Goal: Transaction & Acquisition: Purchase product/service

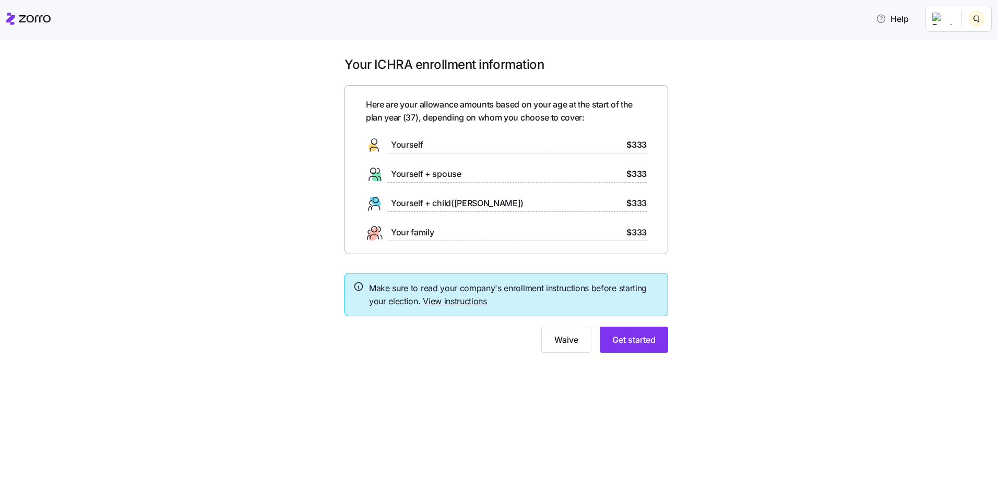
click at [501, 142] on div "Yourself $333" at bounding box center [506, 145] width 281 height 17
click at [633, 338] on span "Get started" at bounding box center [633, 339] width 43 height 13
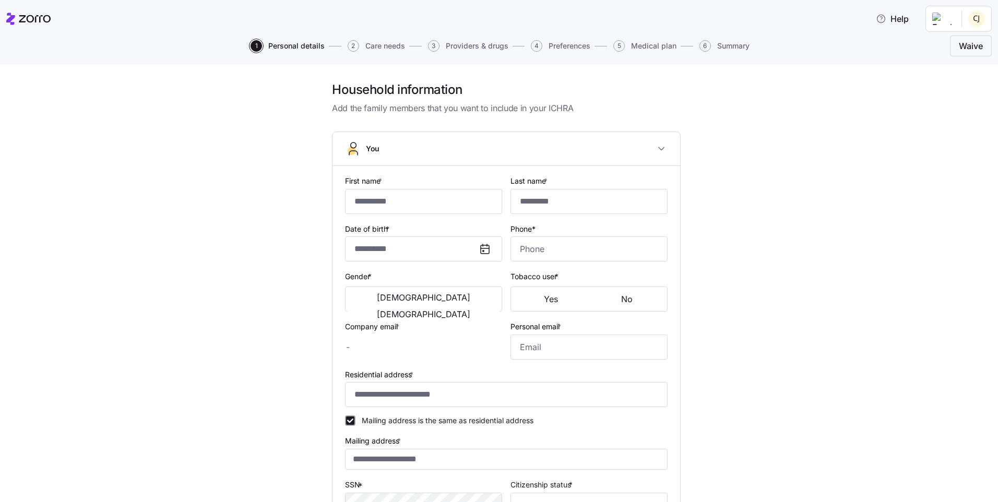
type input "*****"
type input "*******"
type input "[EMAIL_ADDRESS][DOMAIN_NAME]"
type input "**********"
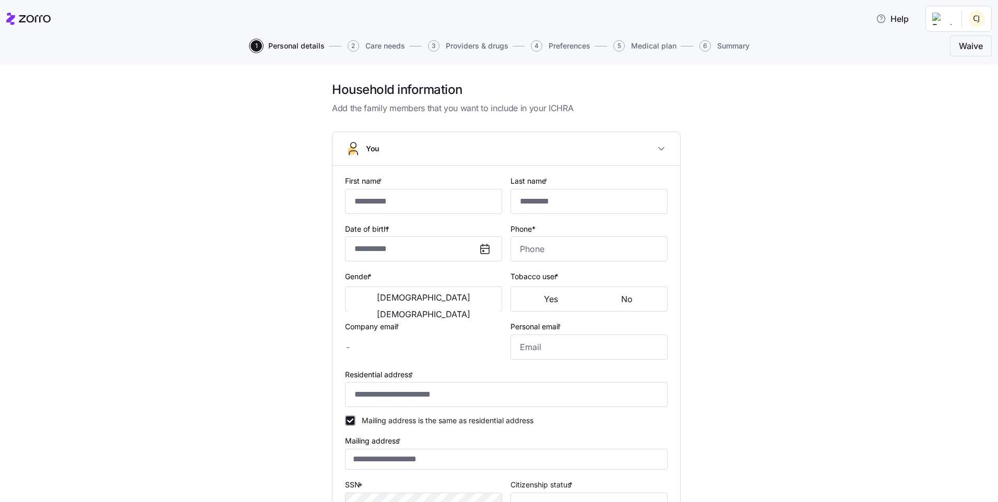
checkbox input "true"
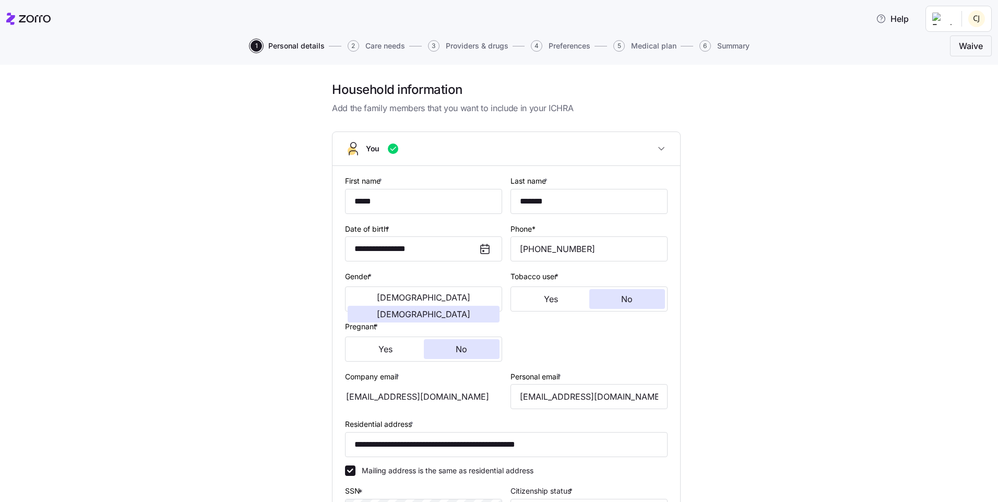
type input "**********"
type input "[PHONE_NUMBER]"
type input "[DEMOGRAPHIC_DATA] citizen"
type input "Single"
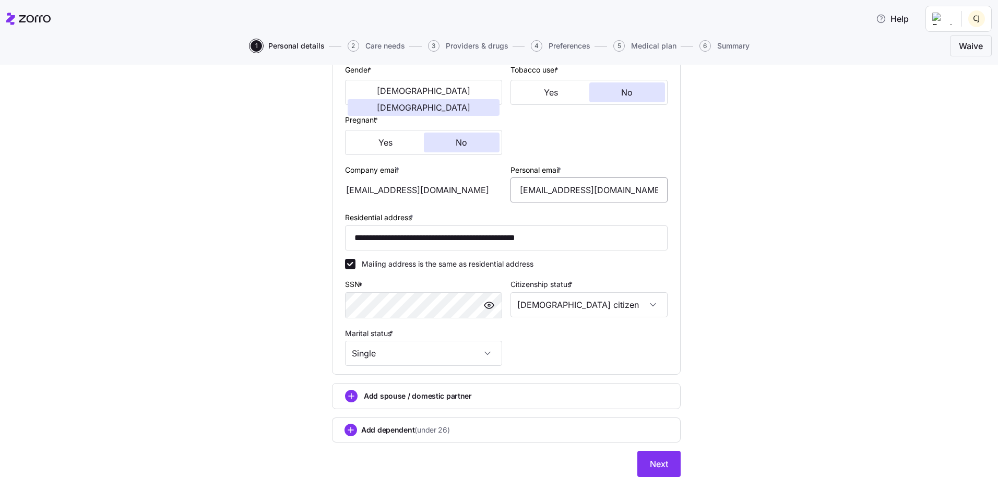
scroll to position [219, 0]
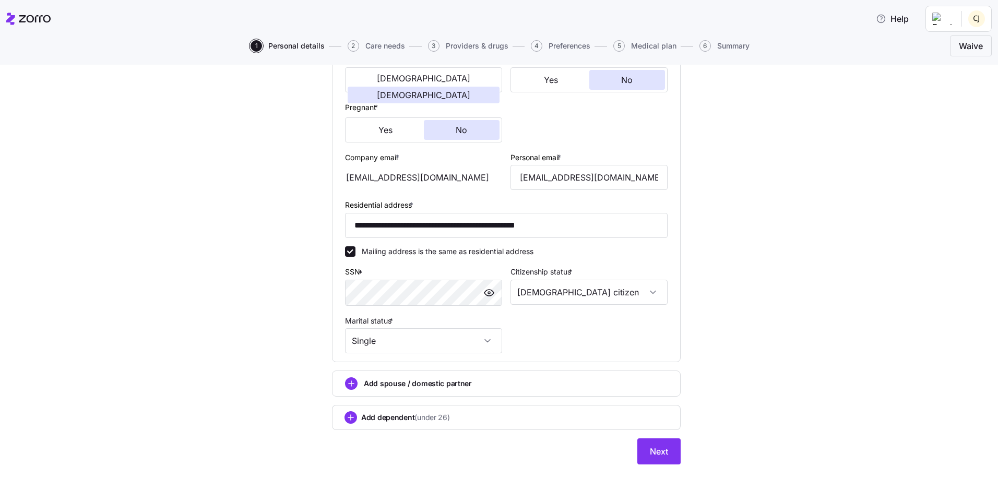
click at [403, 385] on span "Add spouse / domestic partner" at bounding box center [418, 383] width 108 height 10
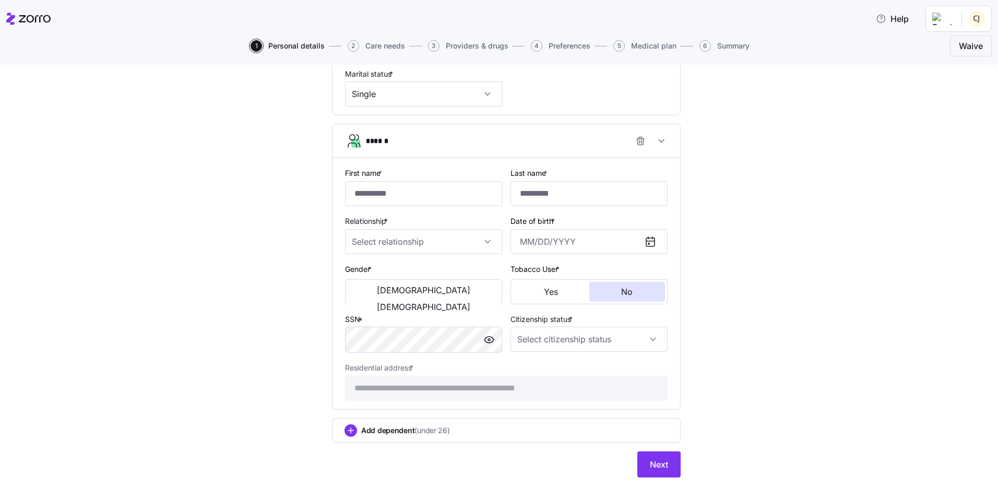
scroll to position [479, 0]
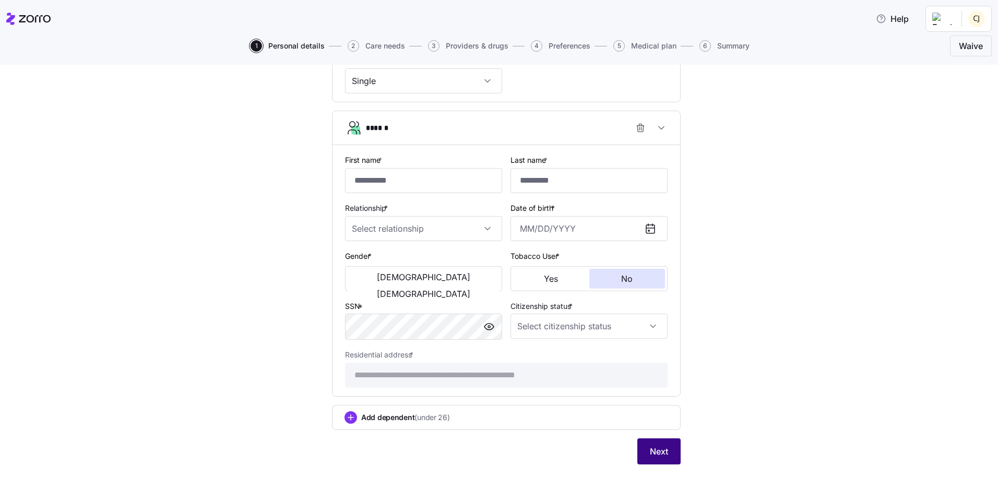
click at [640, 445] on button "Next" at bounding box center [658, 451] width 43 height 26
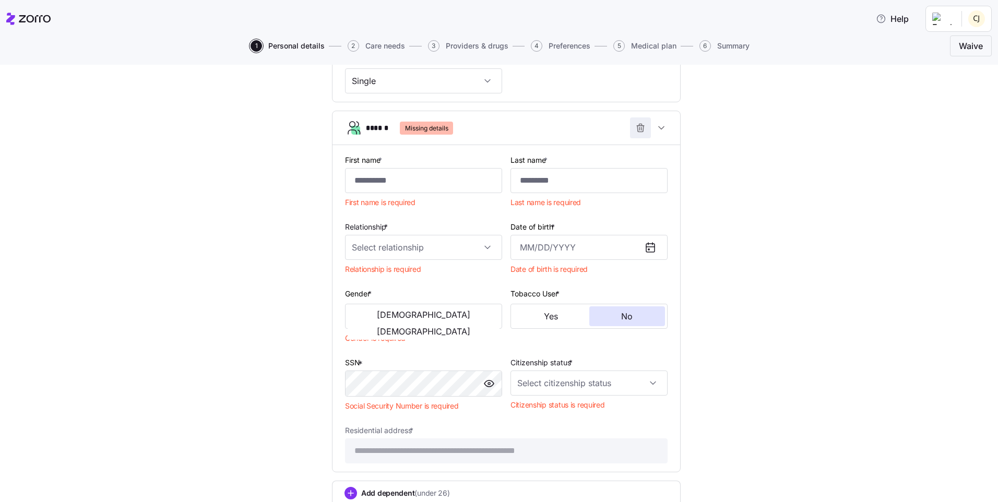
click at [637, 131] on icon "button" at bounding box center [640, 128] width 10 height 10
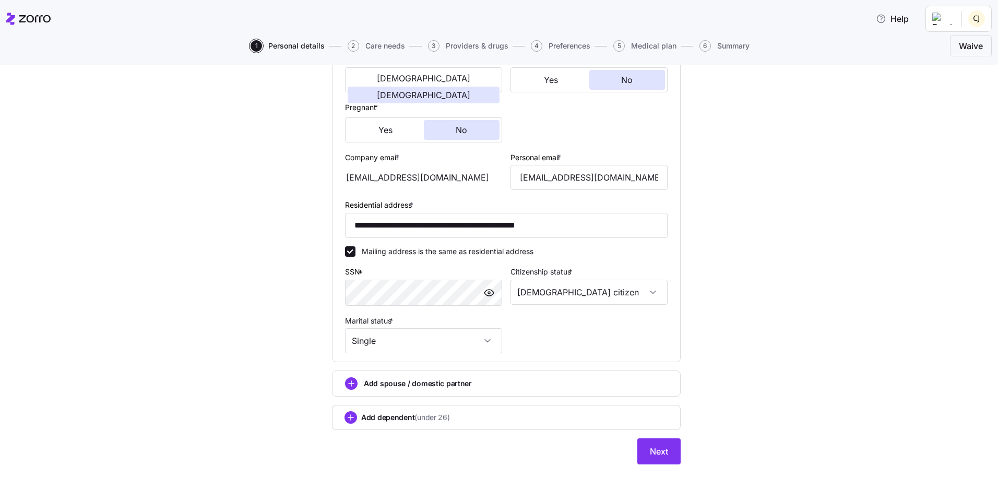
scroll to position [219, 0]
click at [504, 419] on div "Add dependent (under 26)" at bounding box center [506, 417] width 324 height 13
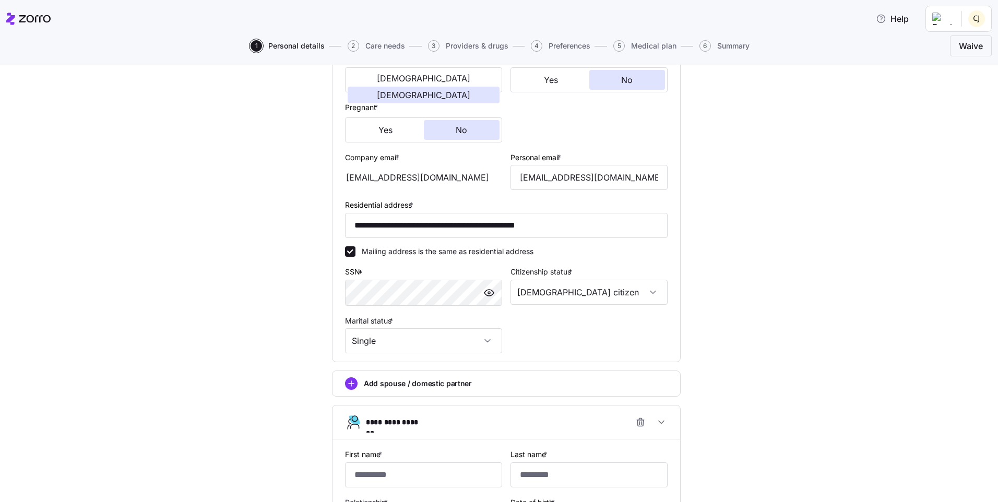
click at [632, 416] on span "button" at bounding box center [640, 422] width 20 height 20
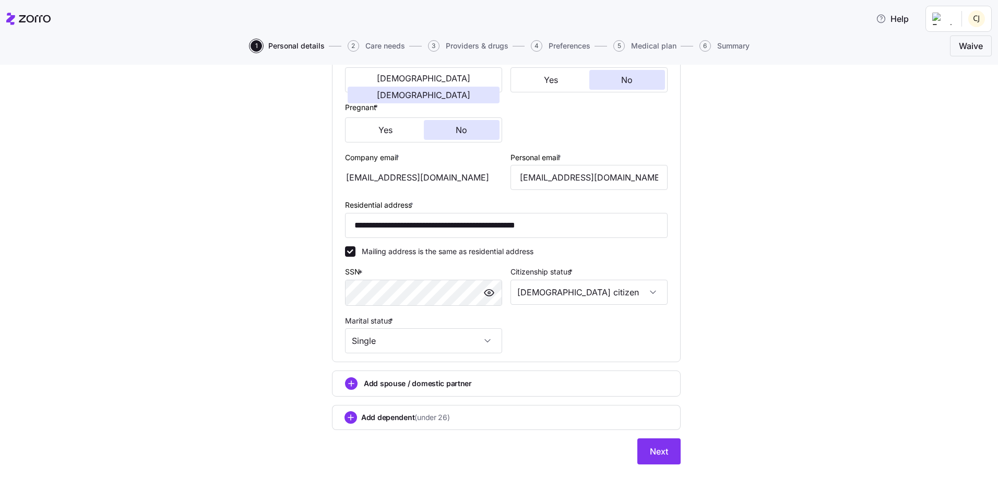
click at [348, 417] on icon "add icon" at bounding box center [350, 417] width 5 height 0
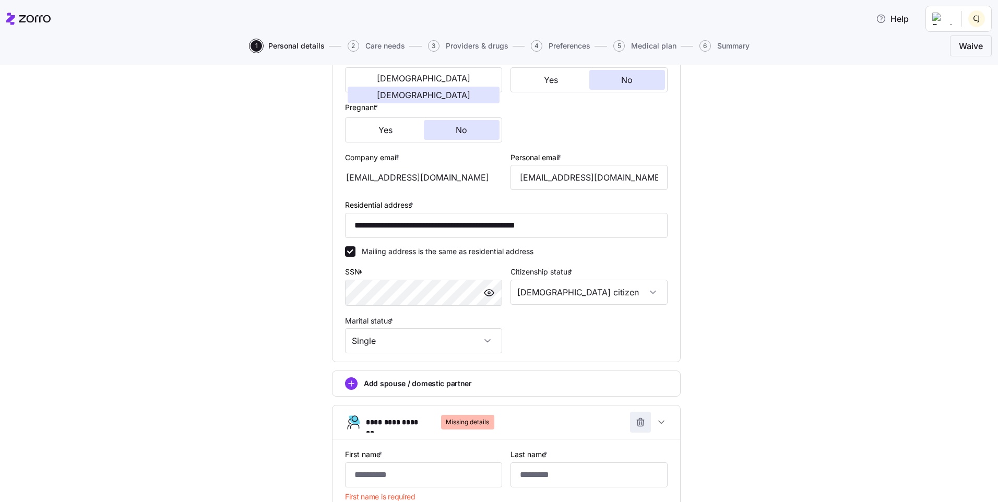
click at [637, 421] on icon "button" at bounding box center [640, 423] width 6 height 6
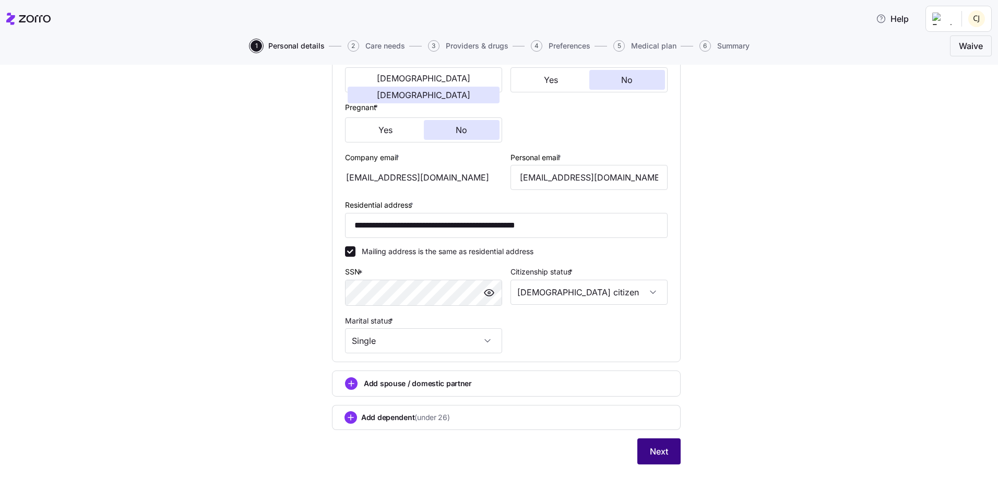
click at [658, 453] on span "Next" at bounding box center [659, 451] width 18 height 13
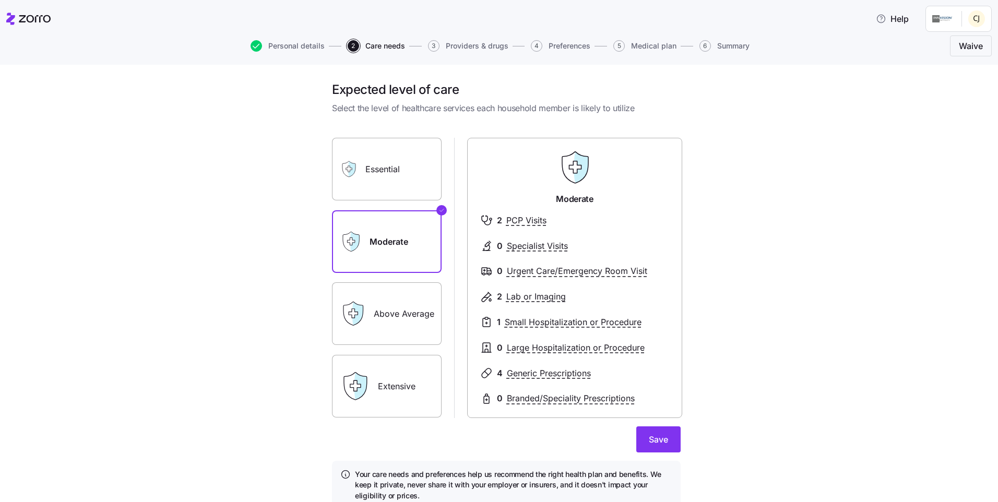
click at [411, 305] on label "Above Average" at bounding box center [387, 313] width 110 height 63
click at [0, 0] on input "Above Average" at bounding box center [0, 0] width 0 height 0
click at [408, 253] on label "Moderate" at bounding box center [387, 241] width 110 height 63
click at [0, 0] on input "Moderate" at bounding box center [0, 0] width 0 height 0
click at [415, 308] on label "Above Average" at bounding box center [387, 313] width 110 height 63
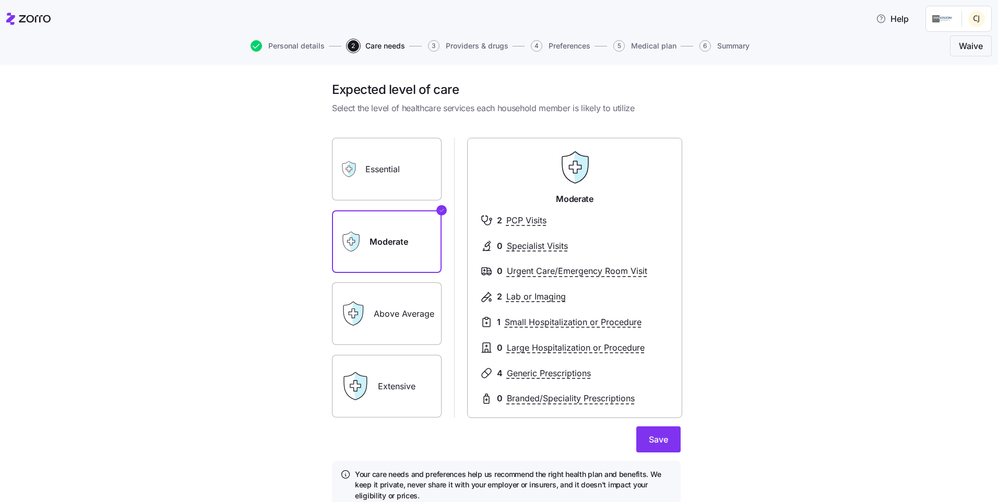
click at [0, 0] on input "Above Average" at bounding box center [0, 0] width 0 height 0
click at [410, 256] on label "Moderate" at bounding box center [387, 241] width 110 height 63
click at [0, 0] on input "Moderate" at bounding box center [0, 0] width 0 height 0
click at [398, 298] on label "Above Average" at bounding box center [387, 313] width 110 height 63
click at [0, 0] on input "Above Average" at bounding box center [0, 0] width 0 height 0
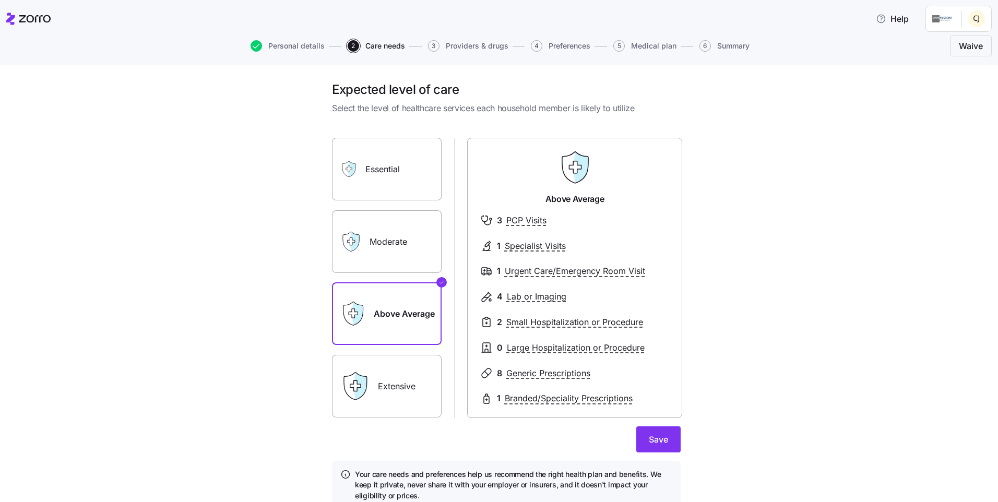
click at [390, 242] on label "Moderate" at bounding box center [387, 241] width 110 height 63
click at [0, 0] on input "Moderate" at bounding box center [0, 0] width 0 height 0
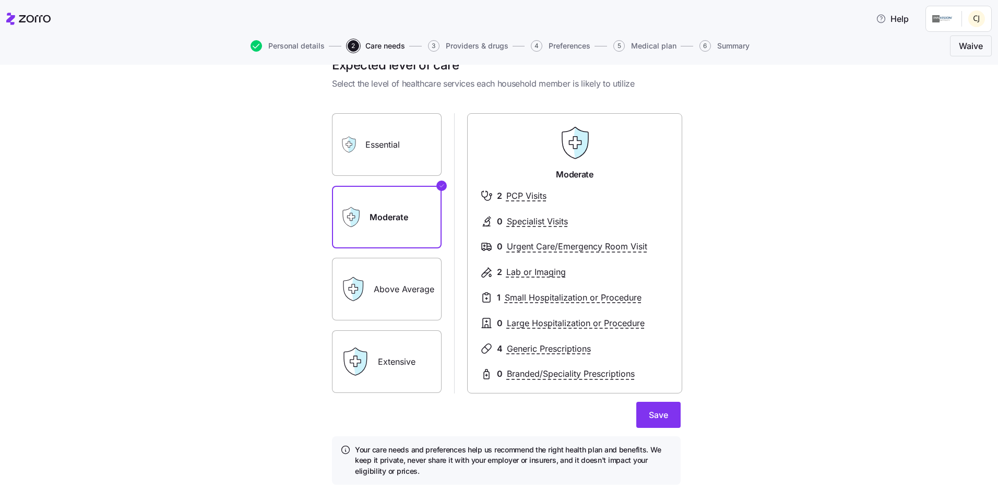
scroll to position [45, 0]
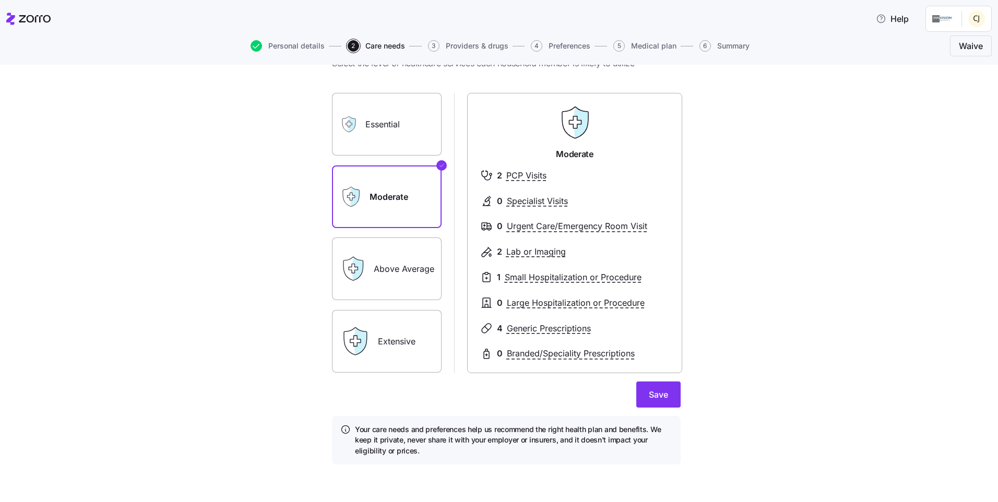
click at [412, 254] on label "Above Average" at bounding box center [387, 268] width 110 height 63
click at [0, 0] on input "Above Average" at bounding box center [0, 0] width 0 height 0
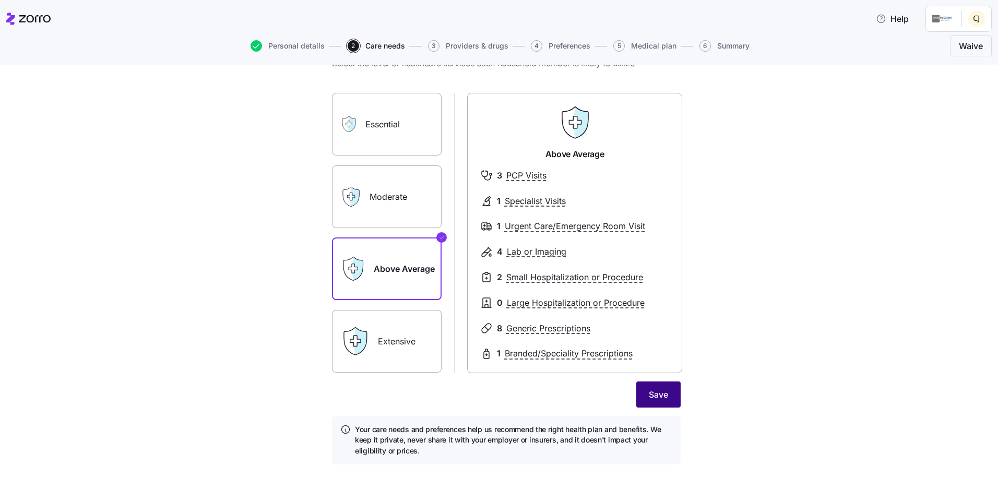
click at [660, 398] on span "Save" at bounding box center [658, 394] width 19 height 13
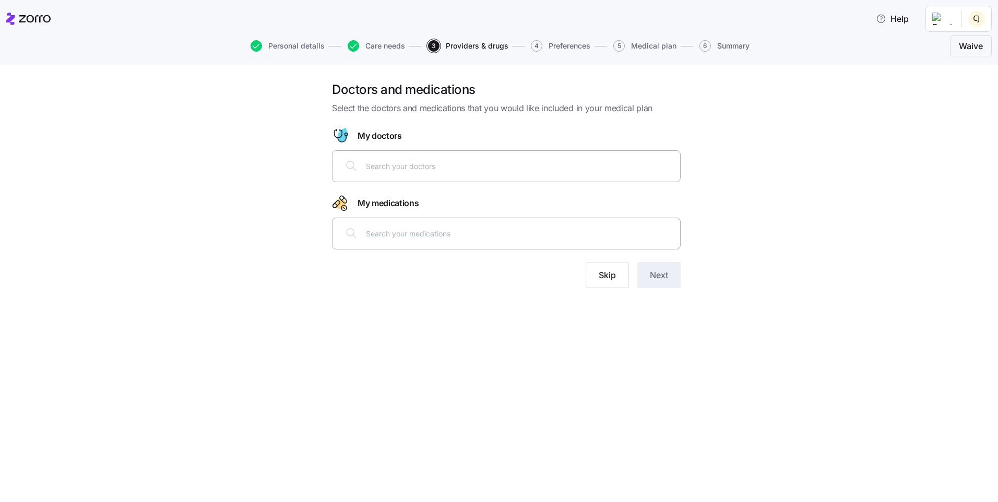
click at [456, 173] on div at bounding box center [506, 165] width 335 height 25
drag, startPoint x: 431, startPoint y: 159, endPoint x: 427, endPoint y: 167, distance: 8.4
click at [431, 160] on div at bounding box center [506, 165] width 335 height 25
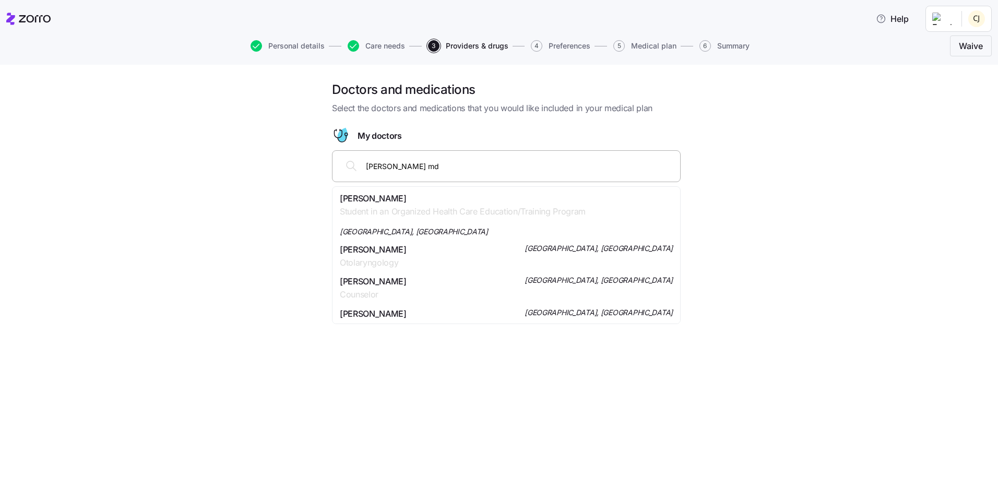
click at [494, 174] on div "kayla perry md" at bounding box center [506, 165] width 335 height 25
type input "kayla perry"
click at [457, 207] on span "Student in an Organized Health Care Education/Training Program" at bounding box center [463, 211] width 246 height 13
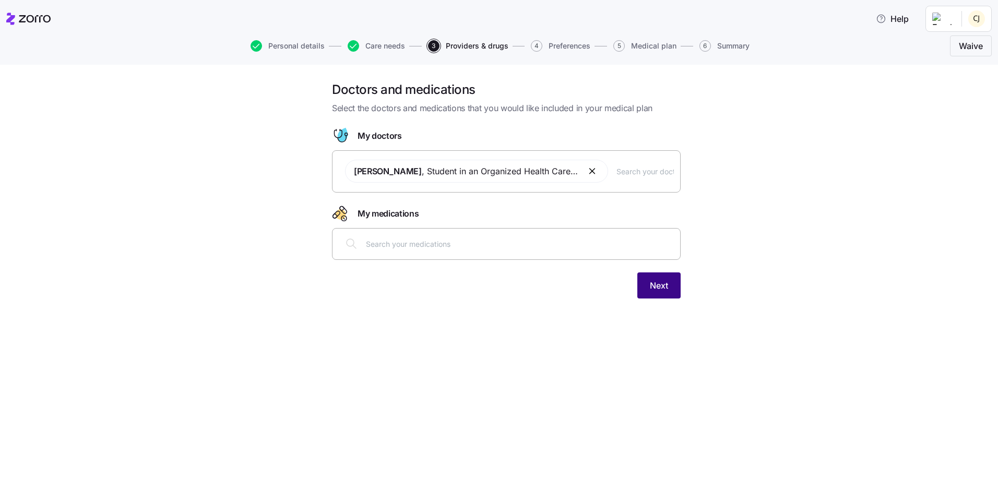
click at [664, 290] on span "Next" at bounding box center [659, 285] width 18 height 13
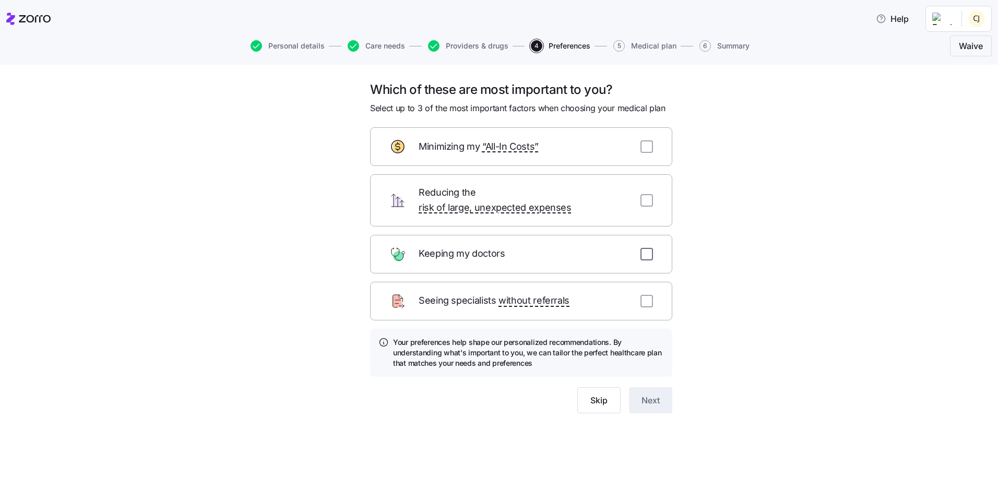
click at [646, 248] on input "checkbox" at bounding box center [646, 254] width 13 height 13
checkbox input "true"
click at [648, 195] on input "checkbox" at bounding box center [646, 200] width 13 height 13
checkbox input "true"
click at [653, 147] on div "Minimizing my “All-In Costs”" at bounding box center [521, 146] width 302 height 39
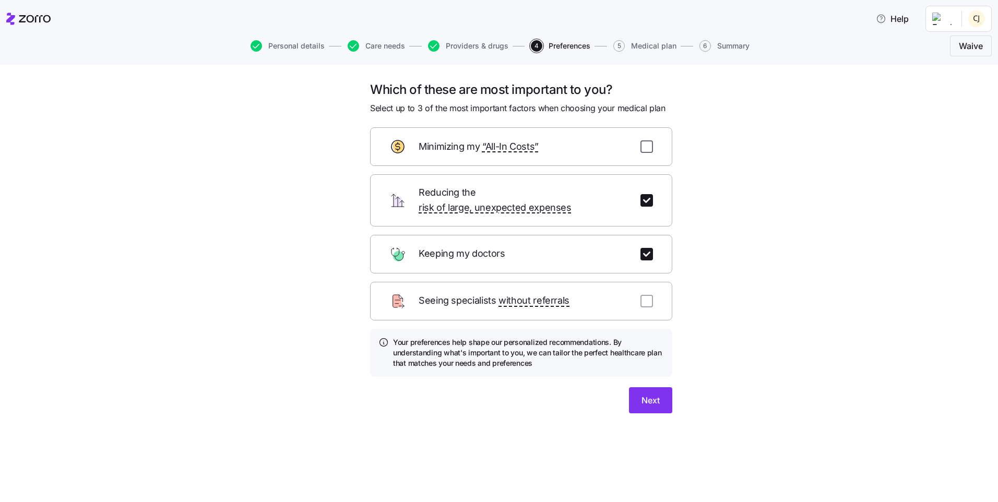
click at [649, 147] on input "checkbox" at bounding box center [646, 146] width 13 height 13
checkbox input "true"
click at [656, 394] on span "Next" at bounding box center [650, 400] width 18 height 13
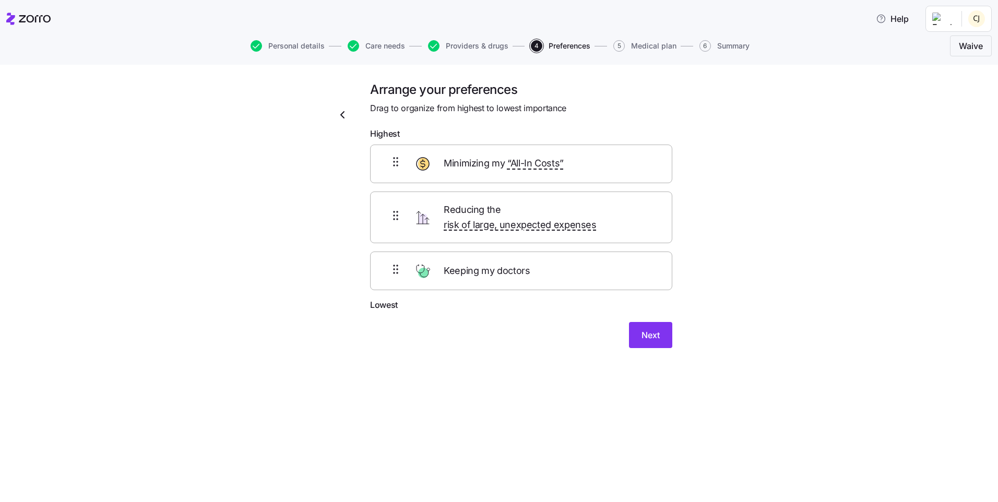
click at [342, 115] on icon "button" at bounding box center [342, 115] width 13 height 13
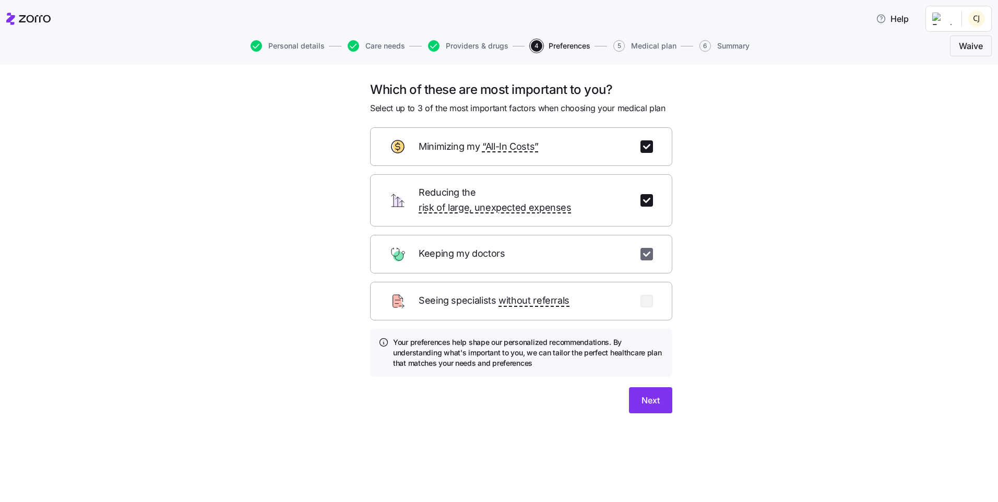
drag, startPoint x: 644, startPoint y: 238, endPoint x: 645, endPoint y: 226, distance: 12.0
click at [644, 248] on input "checkbox" at bounding box center [646, 254] width 13 height 13
checkbox input "false"
click at [642, 197] on input "checkbox" at bounding box center [646, 200] width 13 height 13
checkbox input "false"
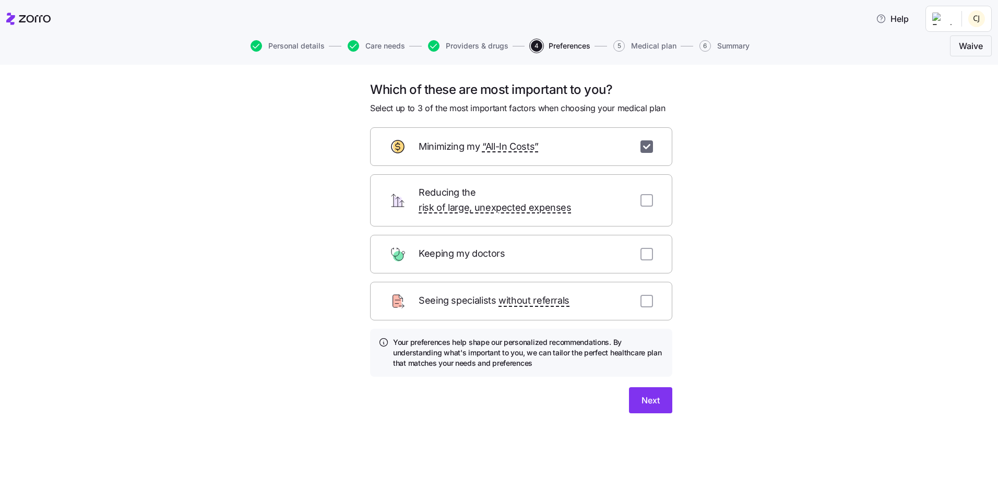
click at [645, 151] on input "checkbox" at bounding box center [646, 146] width 13 height 13
checkbox input "false"
click at [646, 248] on input "checkbox" at bounding box center [646, 254] width 13 height 13
click at [645, 248] on input "checkbox" at bounding box center [646, 254] width 13 height 13
checkbox input "false"
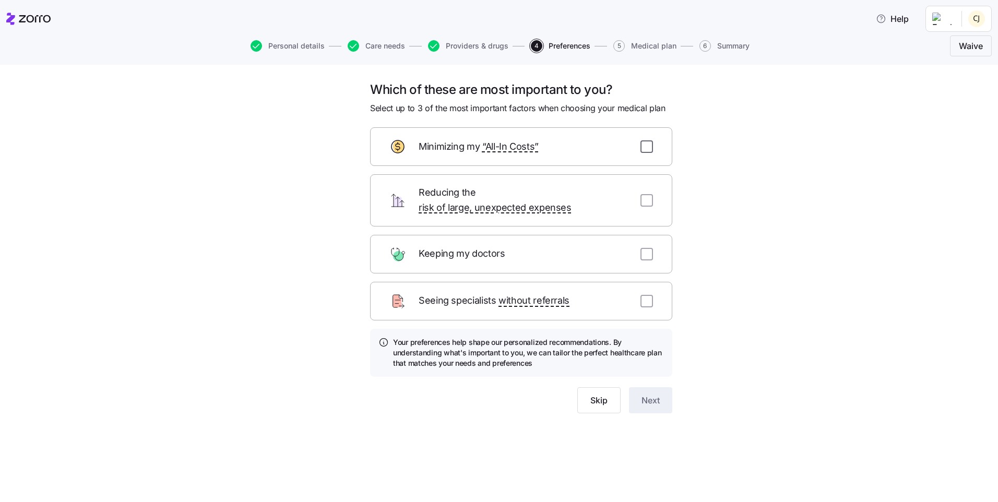
click at [648, 144] on input "checkbox" at bounding box center [646, 146] width 13 height 13
checkbox input "true"
click at [646, 195] on input "checkbox" at bounding box center [646, 200] width 13 height 13
checkbox input "true"
click at [647, 248] on input "checkbox" at bounding box center [646, 254] width 13 height 13
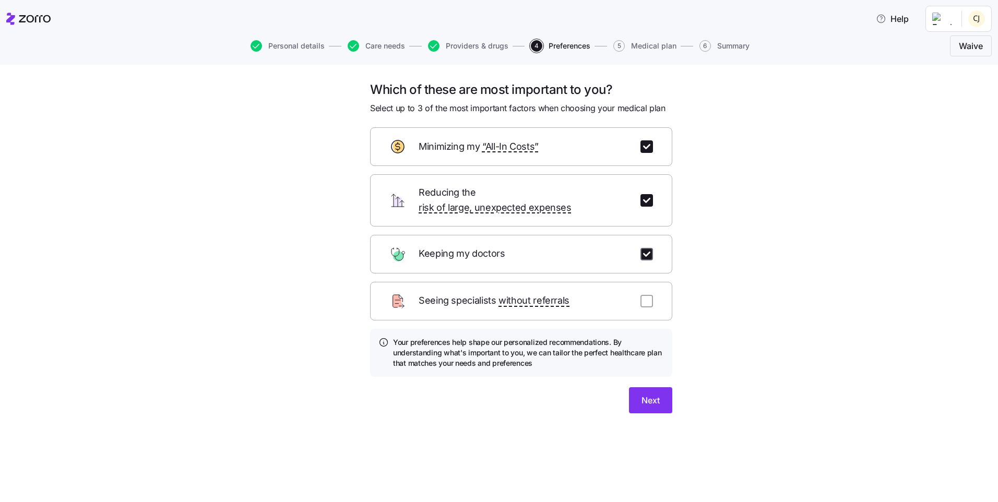
checkbox input "true"
click at [649, 394] on span "Next" at bounding box center [650, 400] width 18 height 13
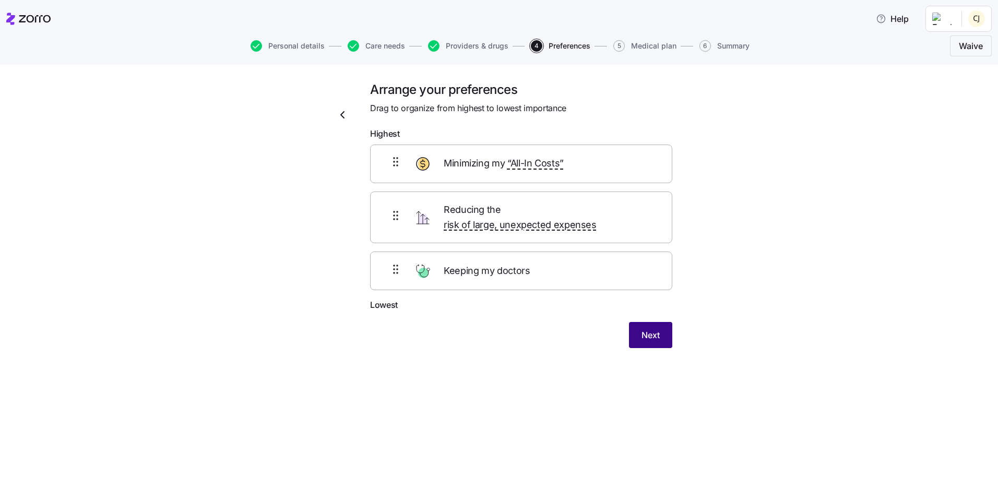
click at [652, 330] on button "Next" at bounding box center [650, 335] width 43 height 26
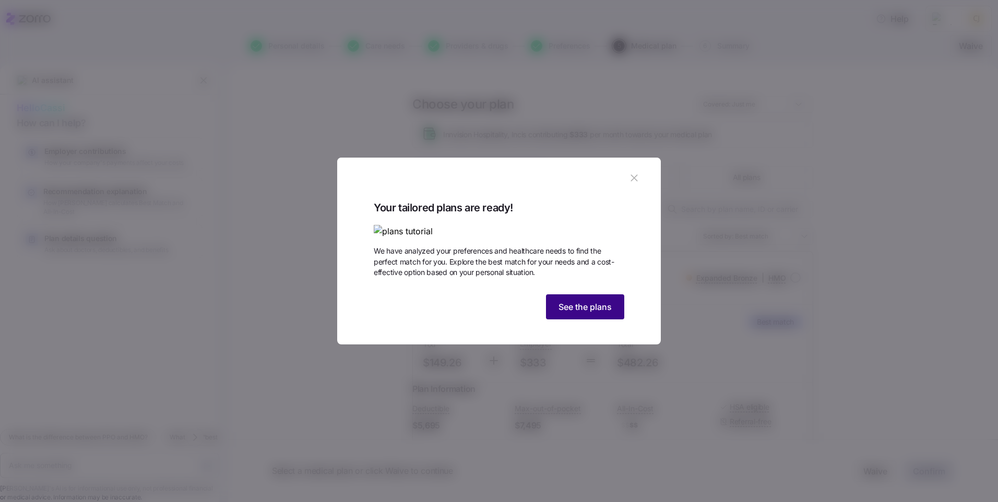
click at [606, 313] on span "See the plans" at bounding box center [584, 307] width 53 height 13
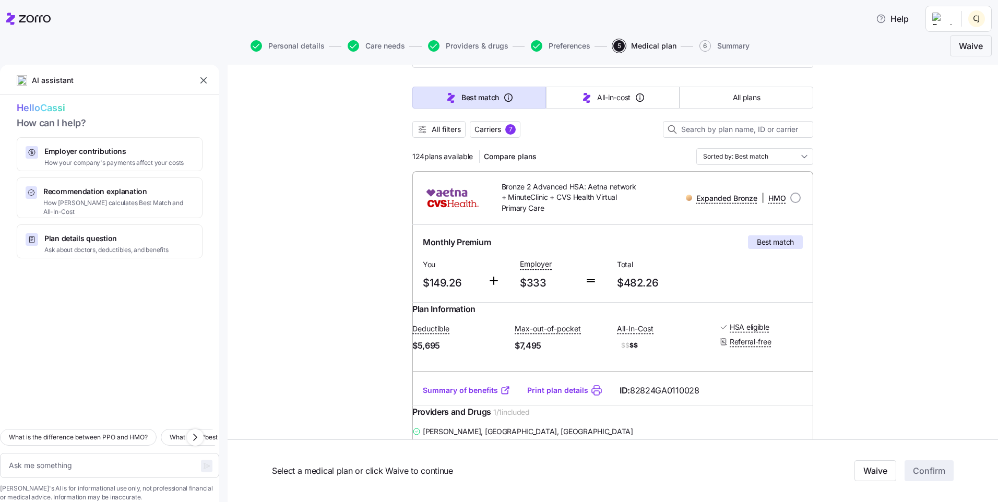
scroll to position [104, 0]
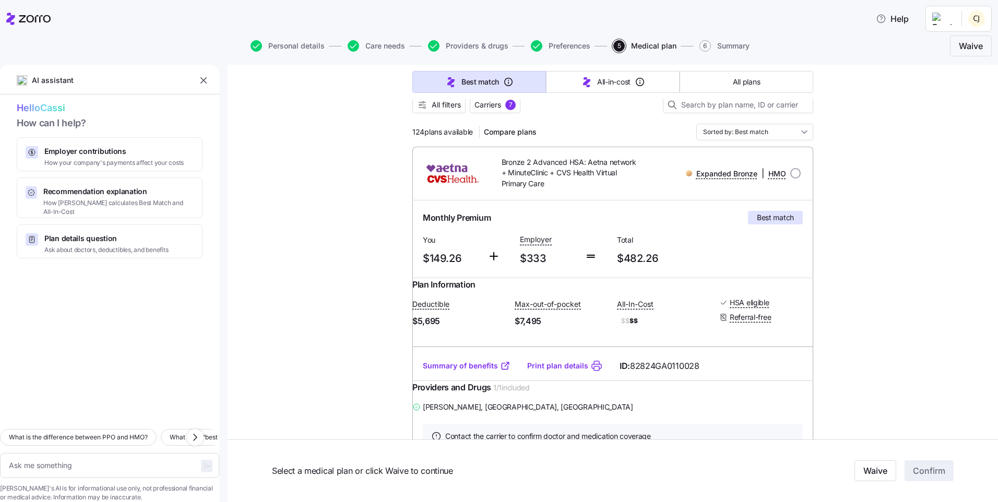
click at [723, 70] on div "Best match All-in-cost All plans" at bounding box center [612, 82] width 401 height 34
click at [733, 78] on span "All plans" at bounding box center [746, 82] width 27 height 10
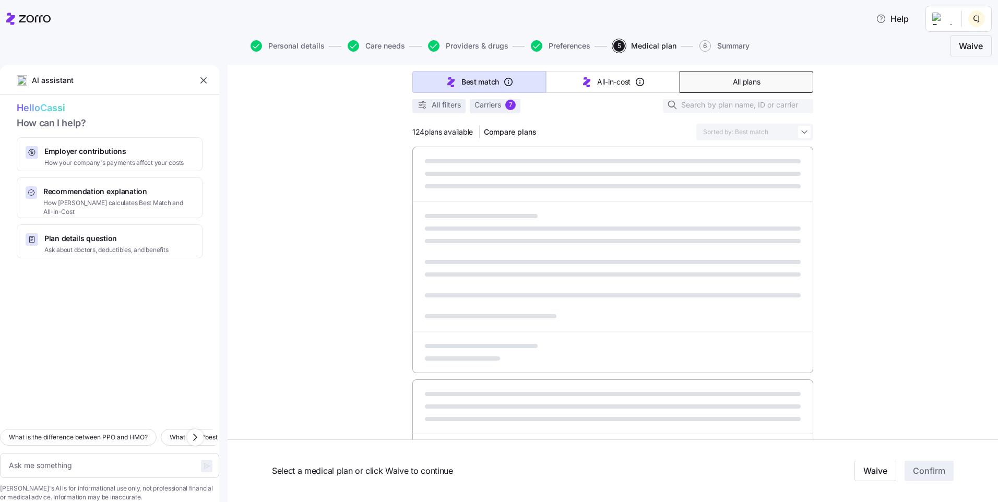
type textarea "x"
type input "Sorted by: Premium"
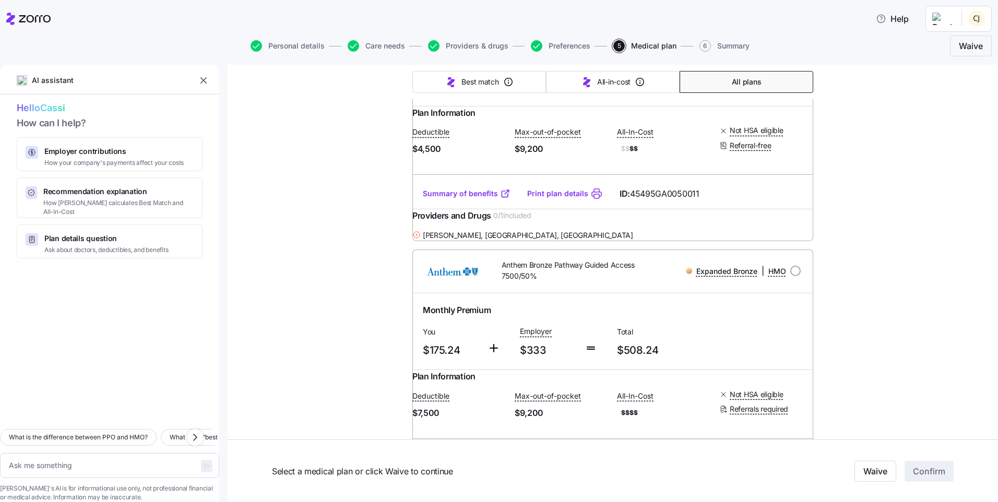
scroll to position [7567, 0]
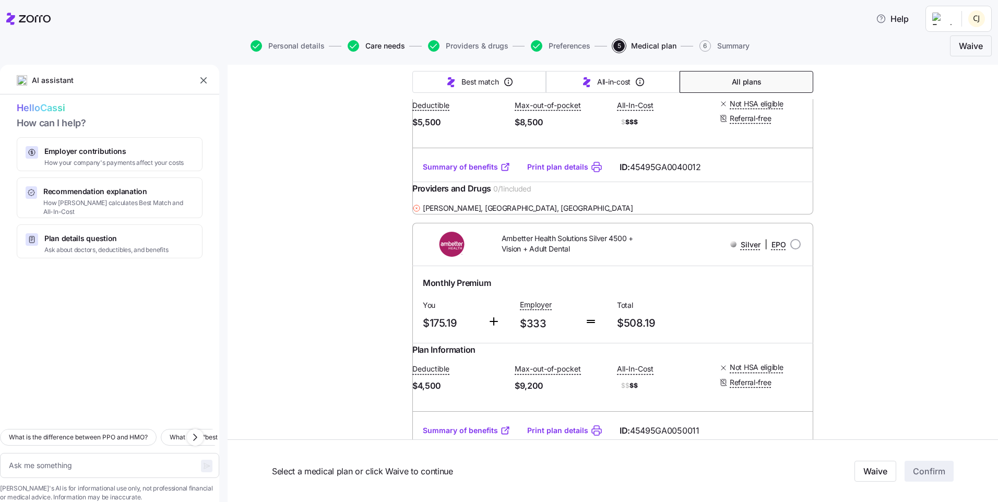
click at [379, 45] on span "Care needs" at bounding box center [385, 45] width 40 height 7
type textarea "x"
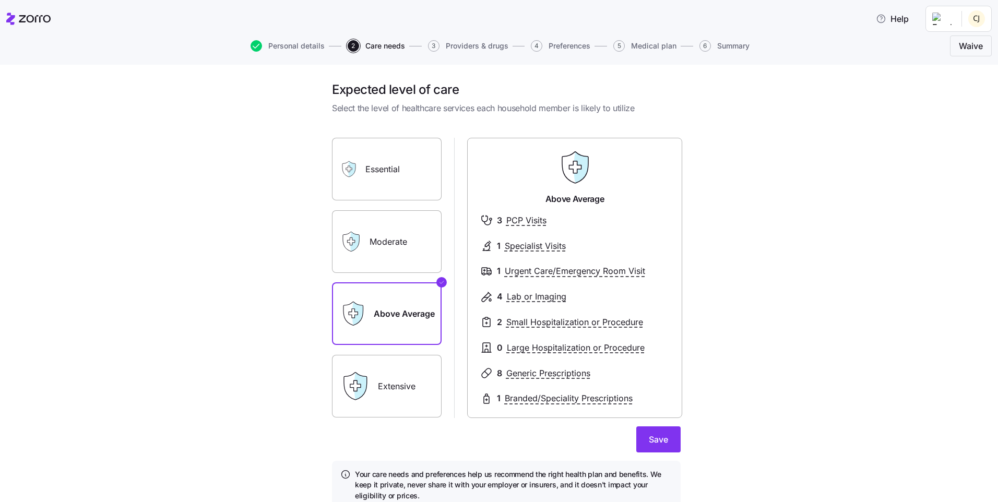
click at [473, 43] on span "Providers & drugs" at bounding box center [477, 45] width 63 height 7
click at [475, 48] on span "Providers & drugs" at bounding box center [477, 45] width 63 height 7
click at [650, 438] on span "Save" at bounding box center [658, 439] width 19 height 13
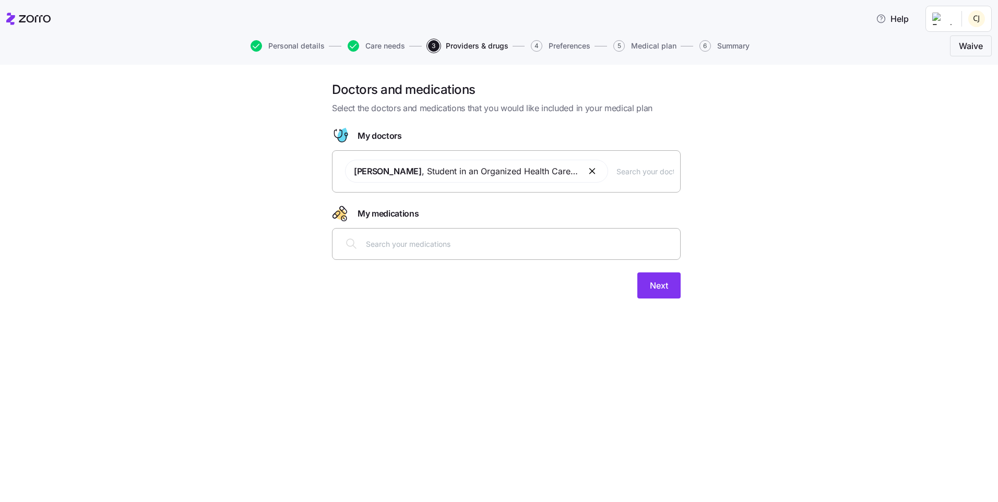
click at [654, 177] on div "Kayla Perry-walker , Student in an Organized Health Care Education/Training Pro…" at bounding box center [506, 170] width 335 height 35
click at [631, 173] on input "text" at bounding box center [644, 170] width 57 height 11
paste input "Marjorie Sewannyana, FNP-C"
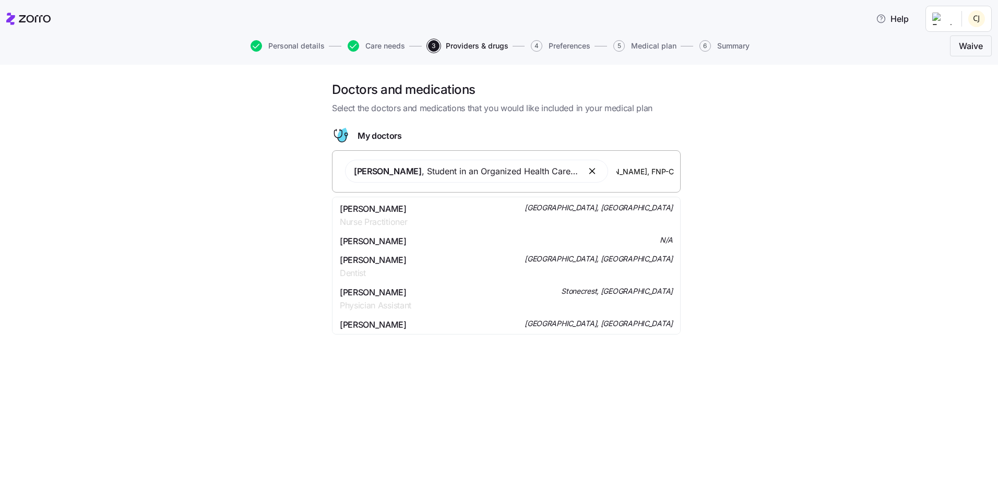
type input "Marjorie Sewannyana, FNP-C"
drag, startPoint x: 617, startPoint y: 172, endPoint x: 697, endPoint y: 178, distance: 80.1
click at [697, 178] on div "Doctors and medications Select the doctors and medications that you would like …" at bounding box center [506, 196] width 954 height 230
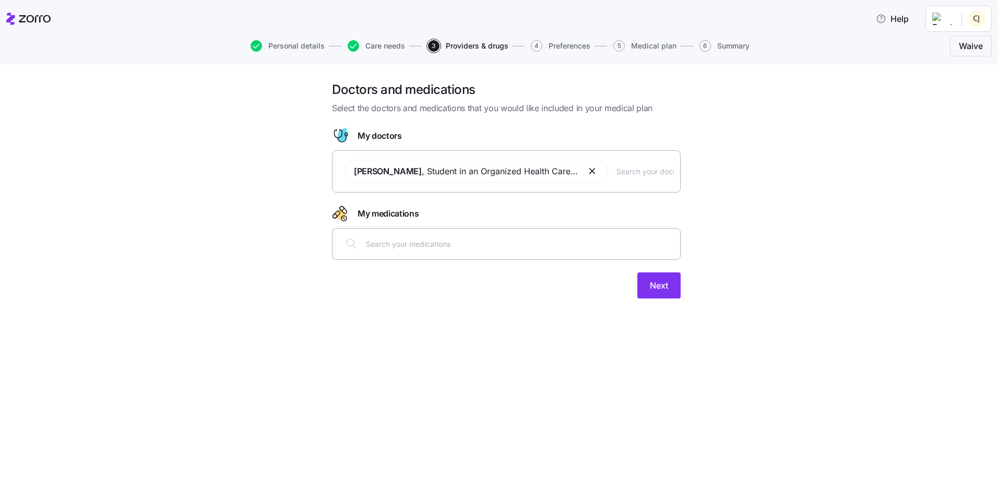
click at [630, 171] on input "text" at bounding box center [644, 170] width 57 height 11
paste input "Keisha R. Banks, FNP-C"
type input "Keisha R. Banks, FNP-C"
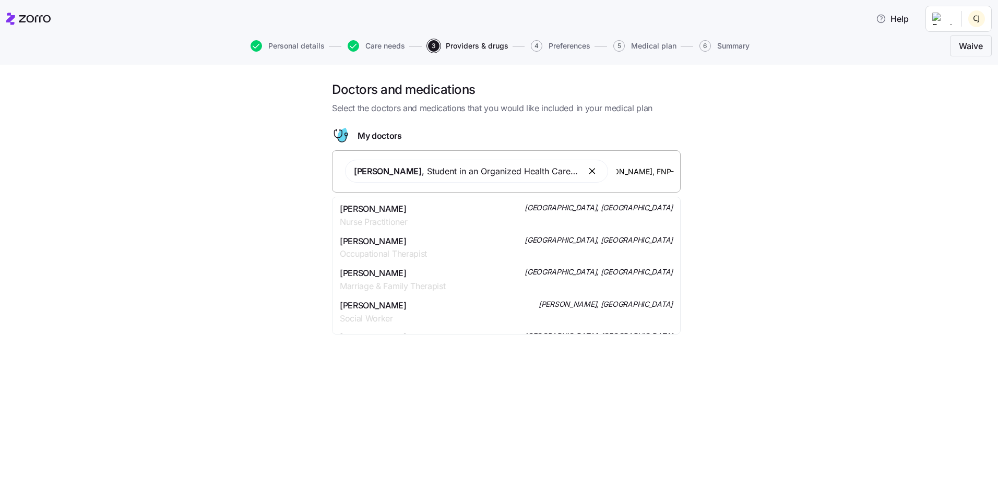
click at [509, 210] on div "Keisha Roxanne Banks Nurse Practitioner Stockbridge, GA" at bounding box center [506, 215] width 333 height 26
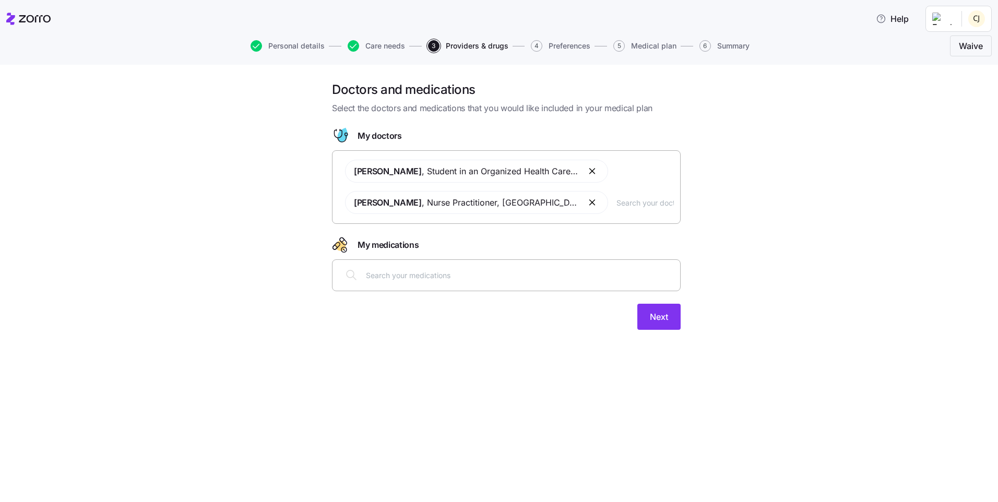
scroll to position [0, 0]
click at [659, 319] on span "Next" at bounding box center [659, 316] width 18 height 13
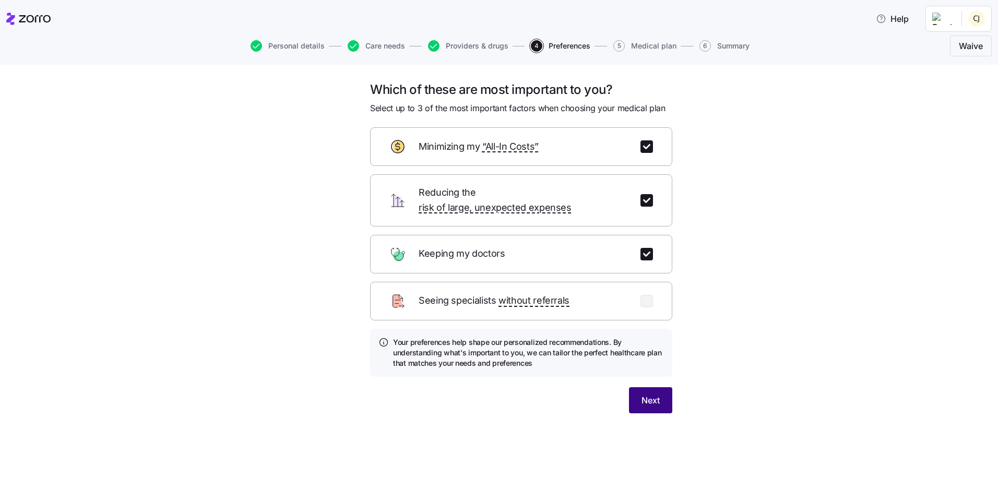
click at [663, 387] on button "Next" at bounding box center [650, 400] width 43 height 26
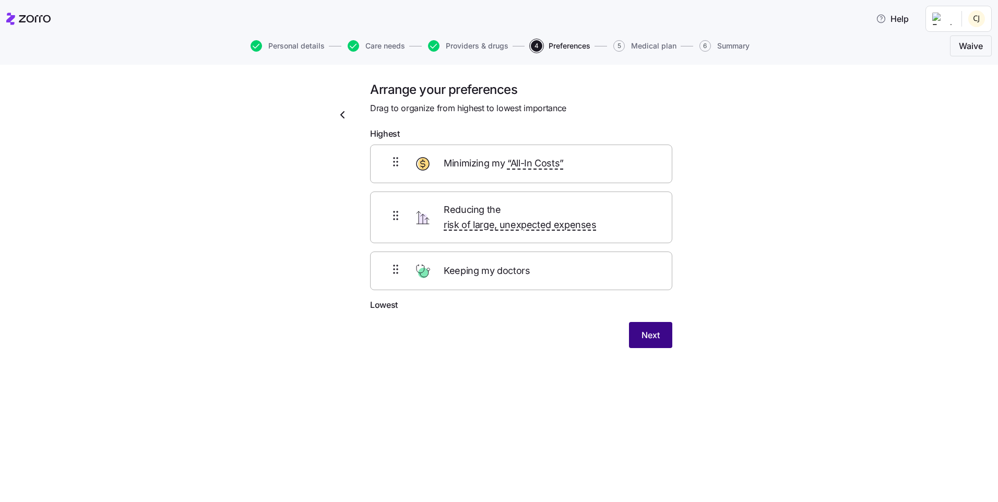
click at [653, 332] on button "Next" at bounding box center [650, 335] width 43 height 26
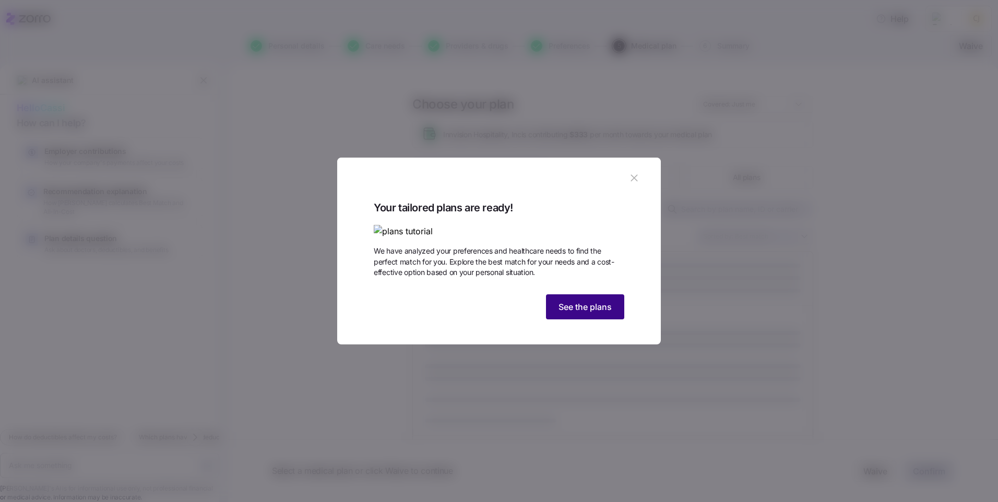
click at [593, 313] on span "See the plans" at bounding box center [584, 307] width 53 height 13
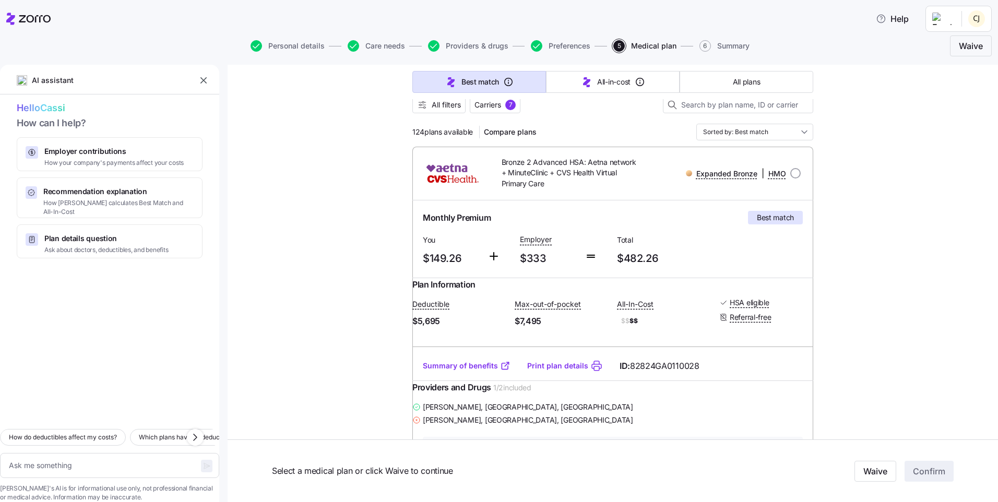
scroll to position [52, 0]
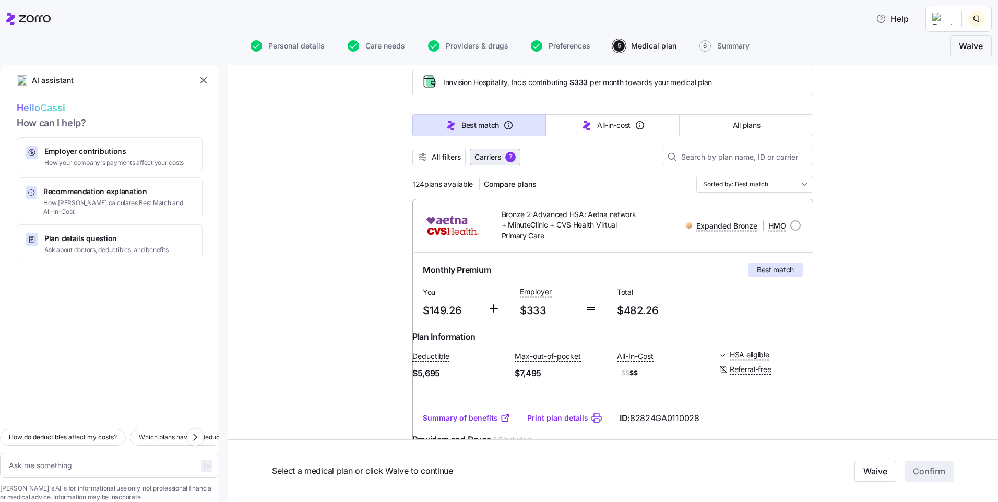
click at [505, 160] on div "7" at bounding box center [510, 157] width 10 height 10
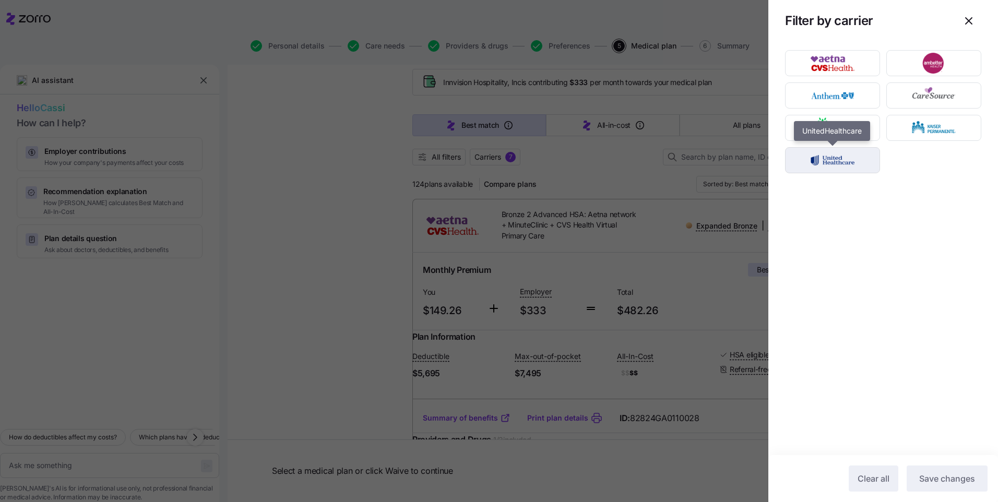
click at [861, 167] on img "button" at bounding box center [832, 160] width 77 height 21
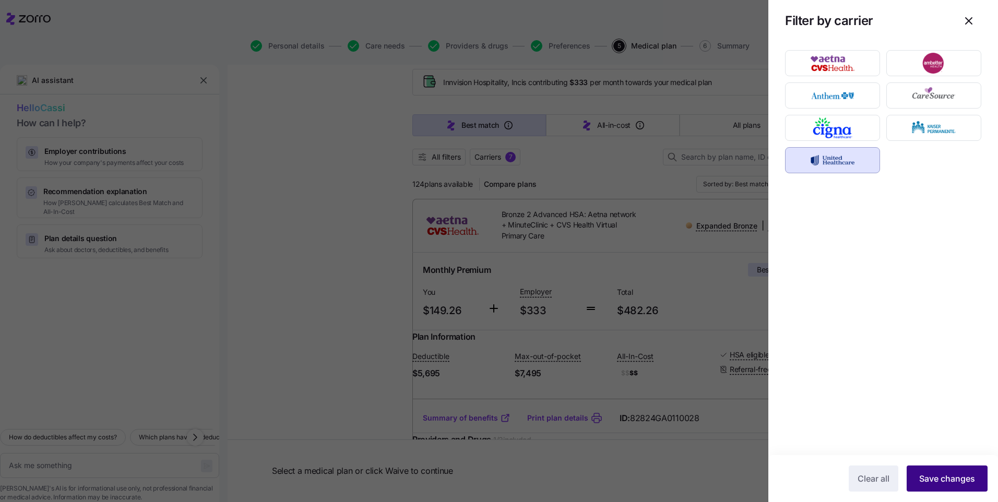
click at [953, 480] on span "Save changes" at bounding box center [947, 478] width 56 height 13
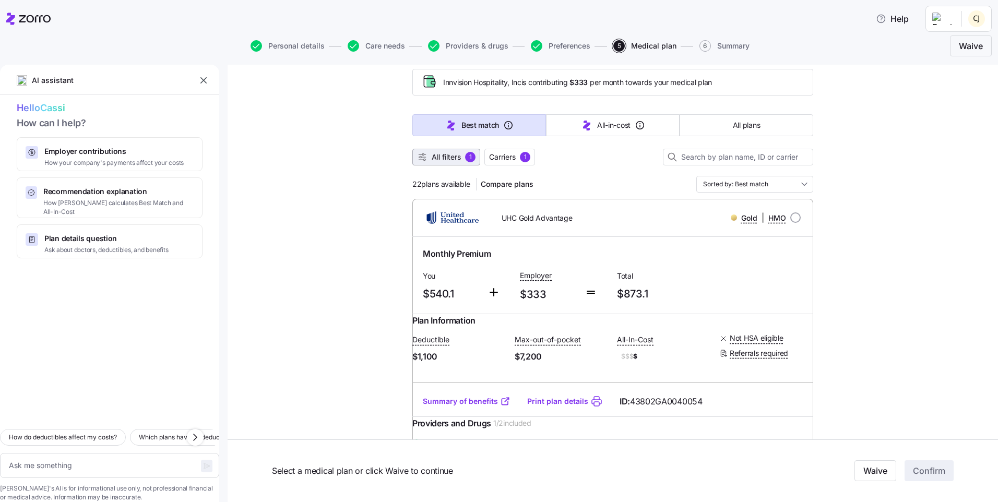
click at [465, 156] on div "1" at bounding box center [470, 157] width 10 height 10
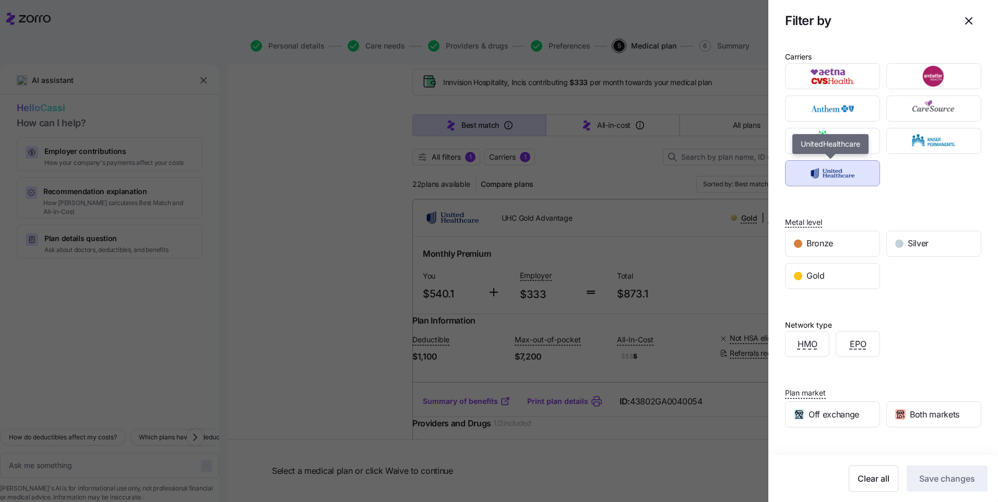
click at [833, 172] on img "button" at bounding box center [832, 173] width 77 height 21
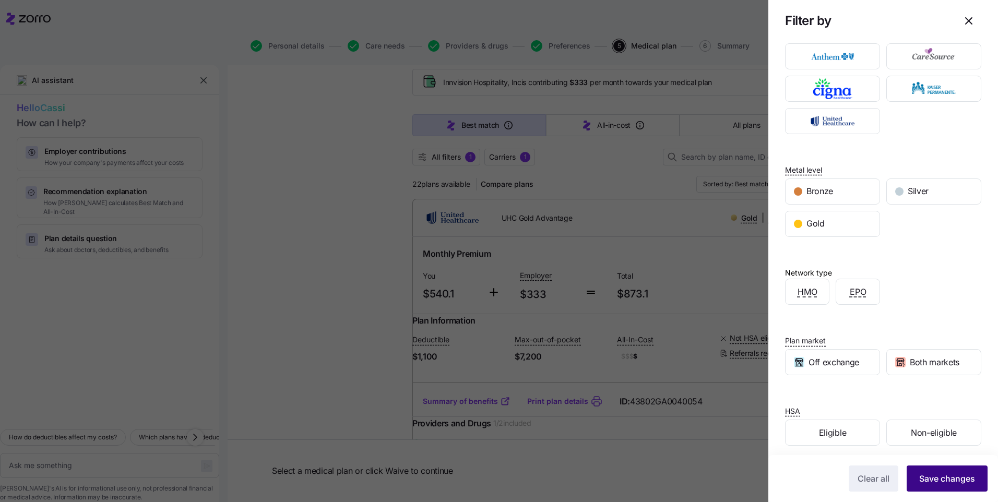
click at [946, 481] on span "Save changes" at bounding box center [947, 478] width 56 height 13
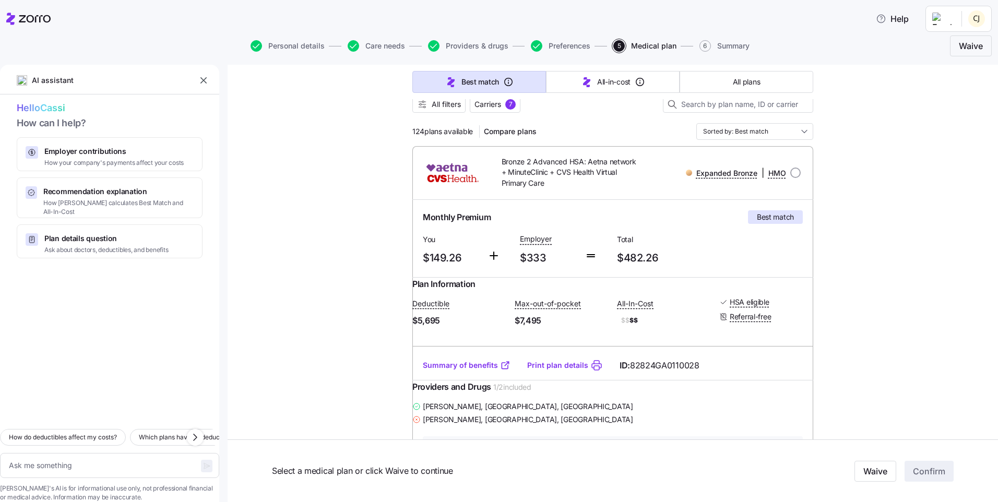
scroll to position [0, 0]
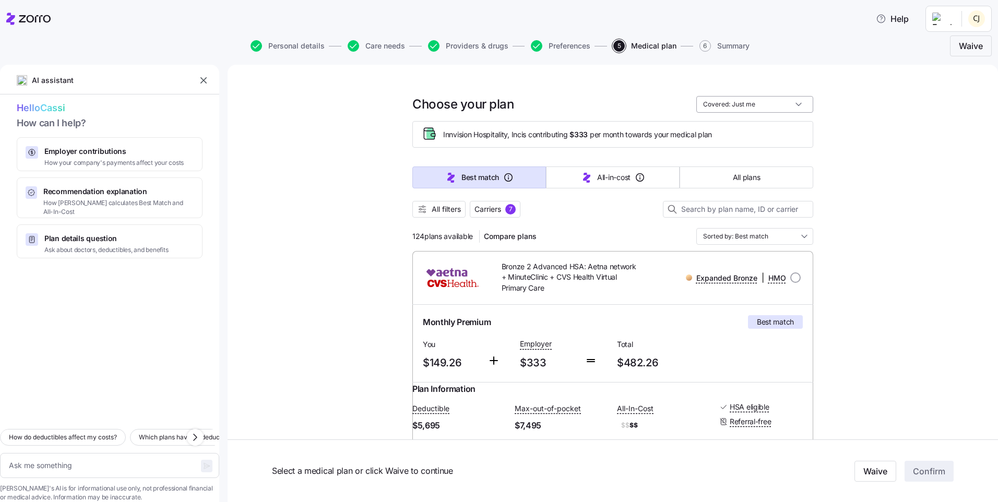
click at [792, 106] on input "Covered: Just me" at bounding box center [754, 104] width 117 height 17
click at [792, 106] on div "Covered: Just me" at bounding box center [754, 104] width 117 height 17
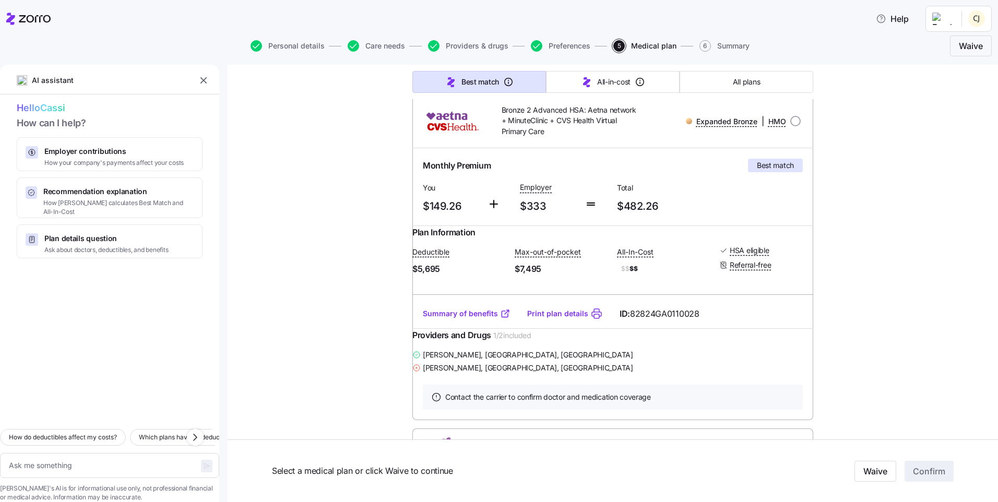
scroll to position [104, 0]
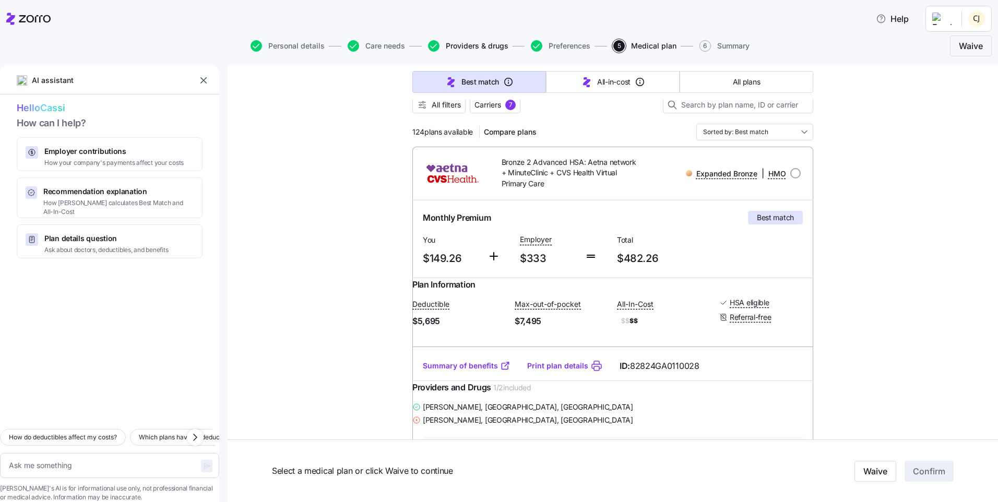
click at [462, 46] on span "Providers & drugs" at bounding box center [477, 45] width 63 height 7
type textarea "x"
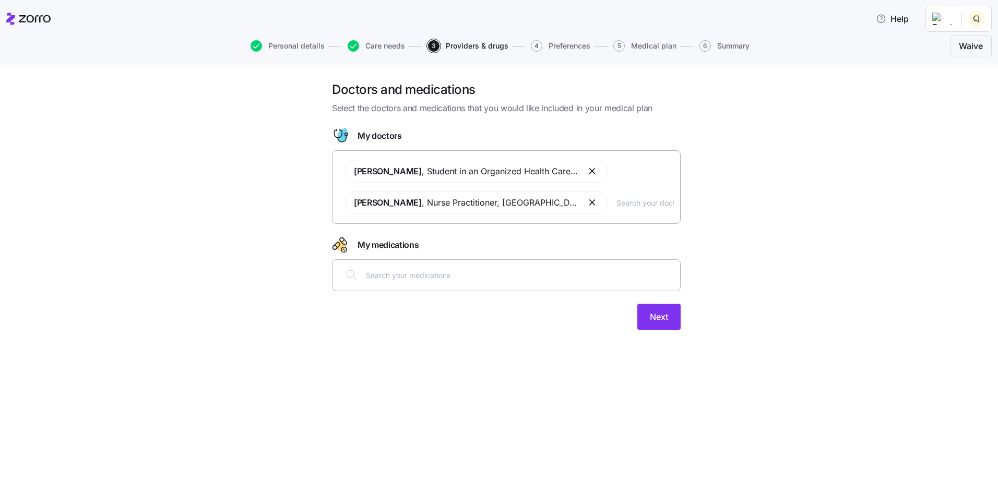
click at [587, 200] on button "button" at bounding box center [593, 202] width 13 height 13
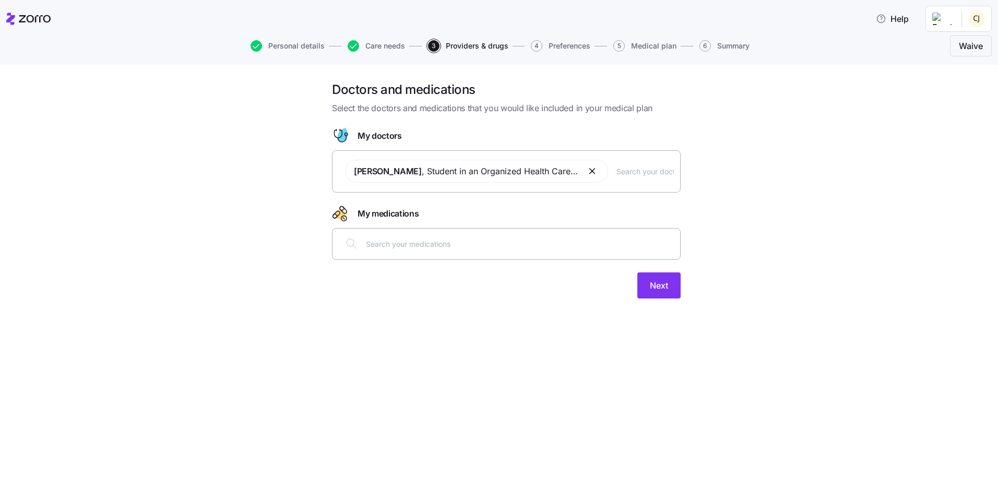
click at [626, 170] on input "text" at bounding box center [644, 170] width 57 height 11
paste input "Brook Ross, PA-C"
type input "Brook Ross, PA-C"
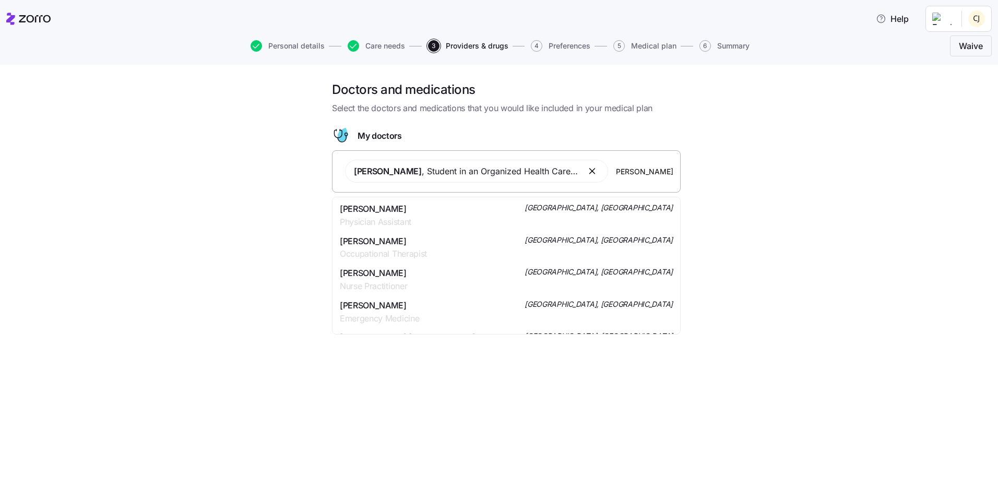
click at [434, 210] on div "Brook Lynn Ross Physician Assistant Stockbridge, GA" at bounding box center [506, 215] width 333 height 26
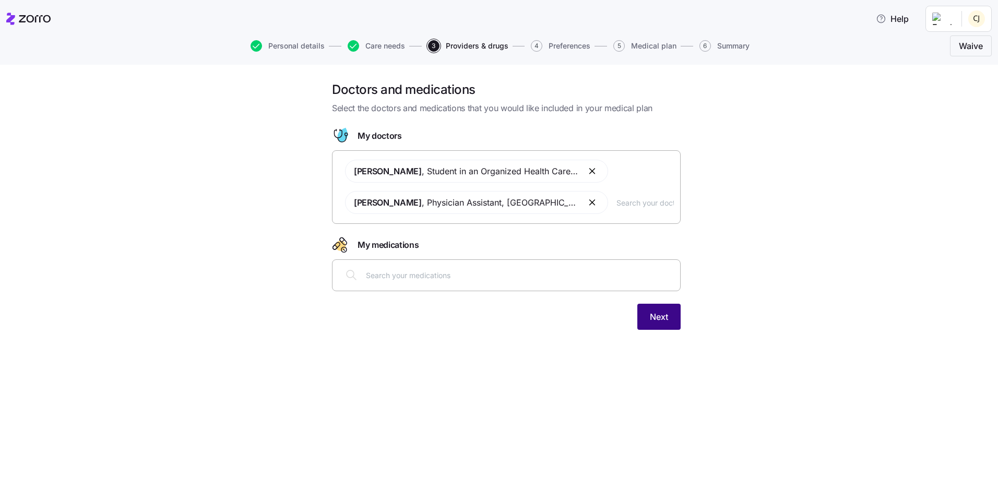
click at [666, 328] on button "Next" at bounding box center [658, 317] width 43 height 26
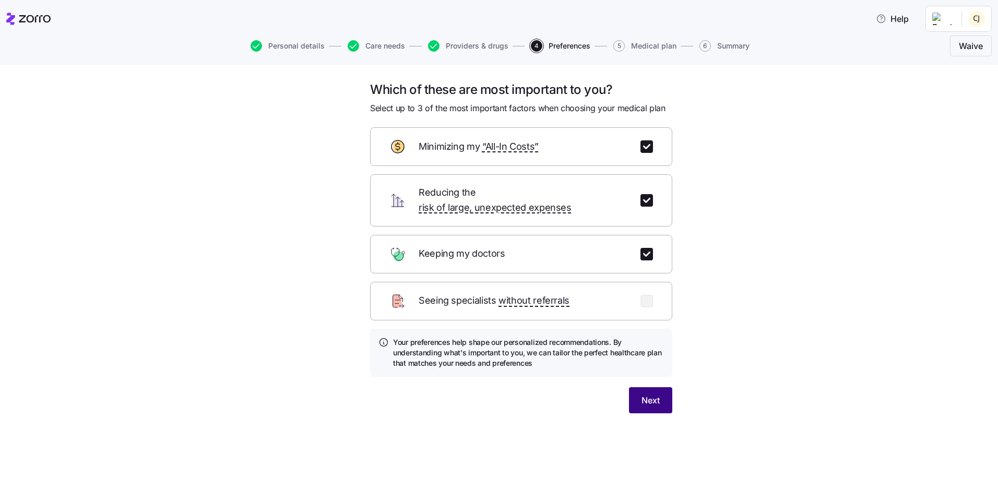
click at [667, 387] on button "Next" at bounding box center [650, 400] width 43 height 26
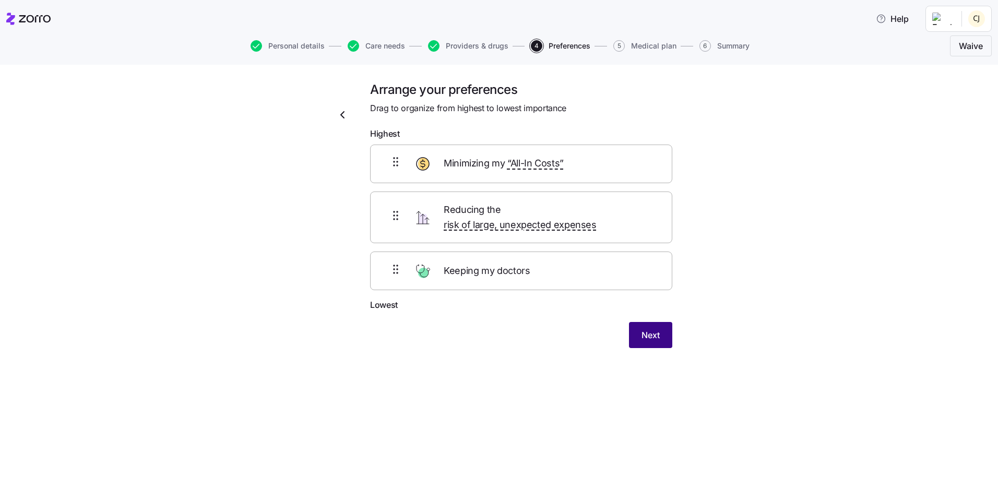
click at [663, 329] on button "Next" at bounding box center [650, 335] width 43 height 26
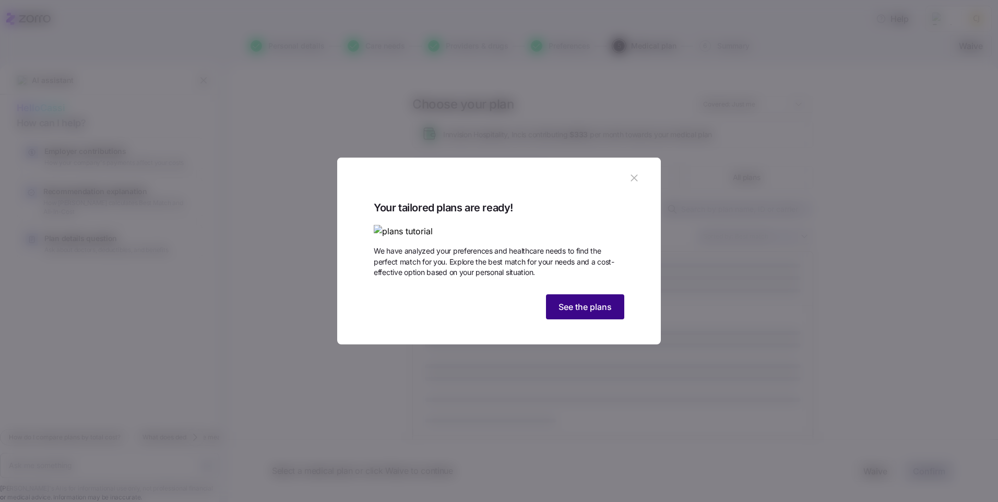
click at [590, 313] on span "See the plans" at bounding box center [584, 307] width 53 height 13
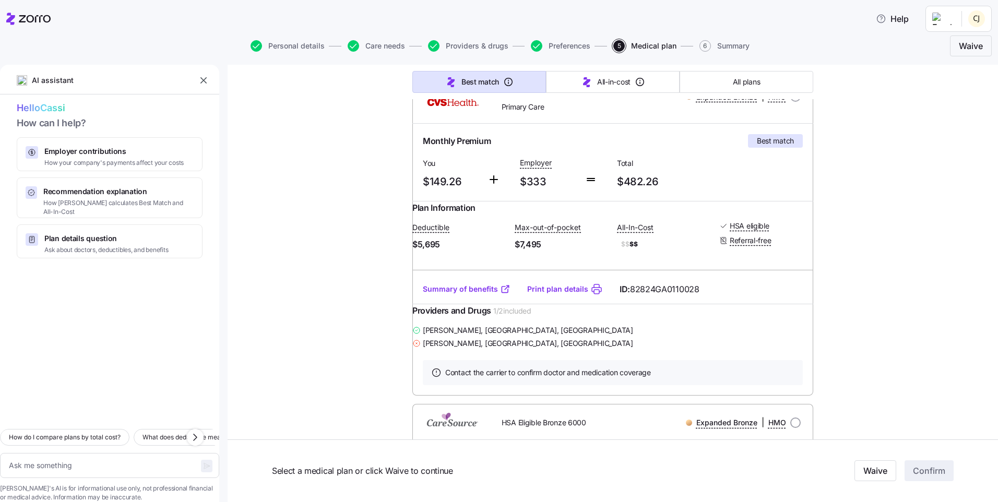
scroll to position [157, 0]
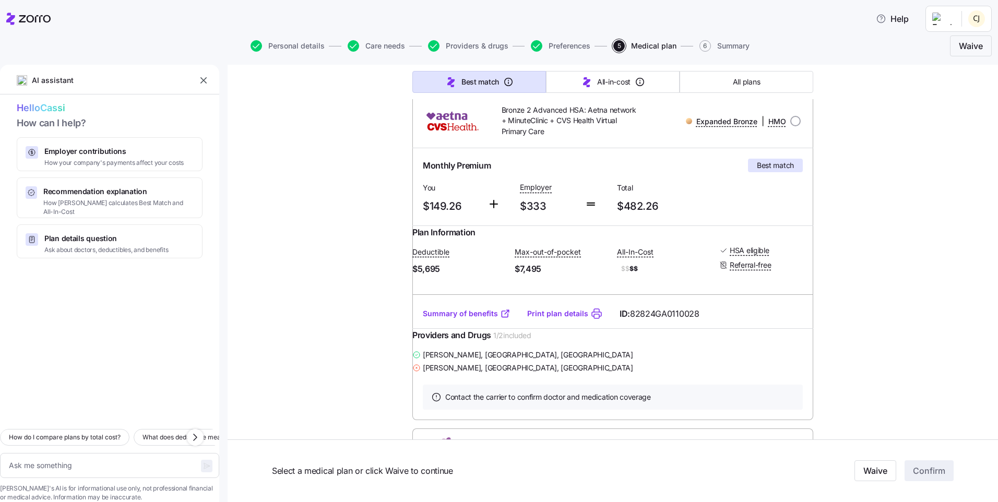
click at [449, 319] on link "Summary of benefits" at bounding box center [467, 313] width 88 height 10
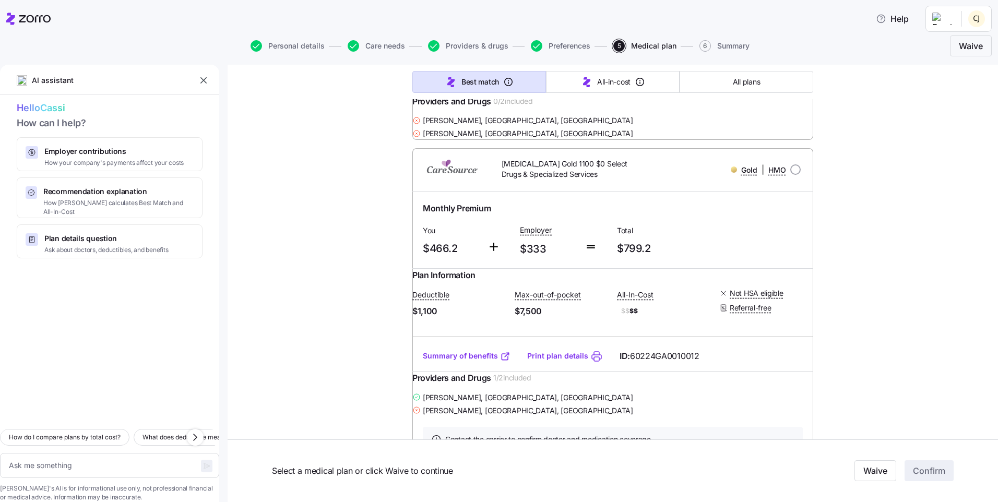
scroll to position [6053, 0]
click at [758, 79] on button "All plans" at bounding box center [746, 82] width 134 height 22
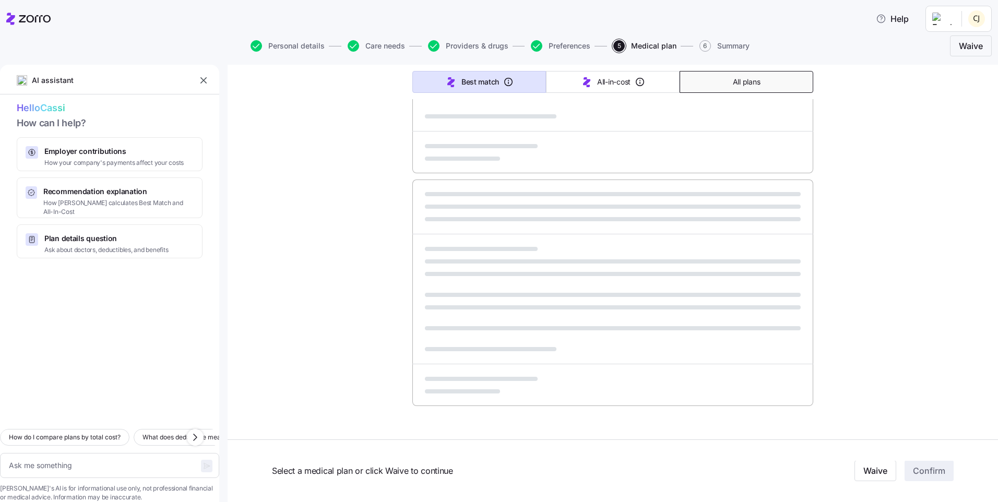
scroll to position [537, 0]
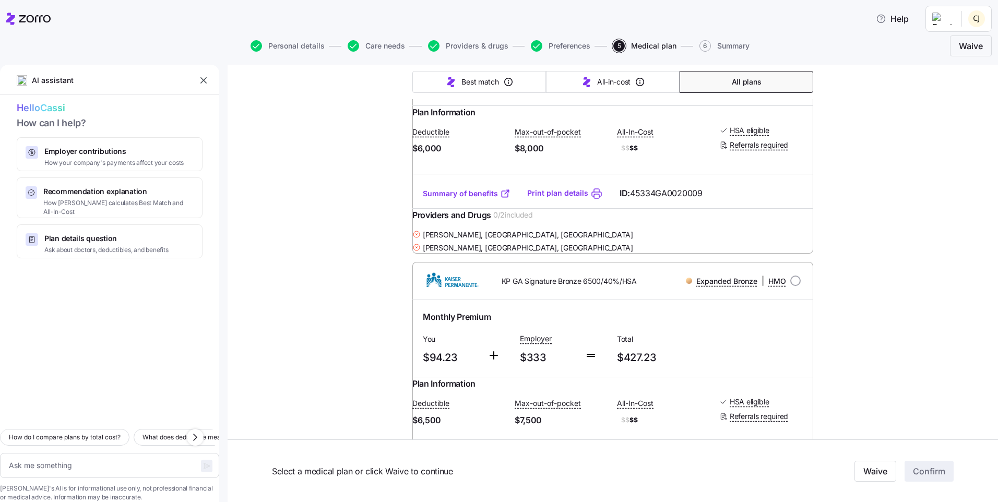
type textarea "x"
type input "Sorted by: Premium"
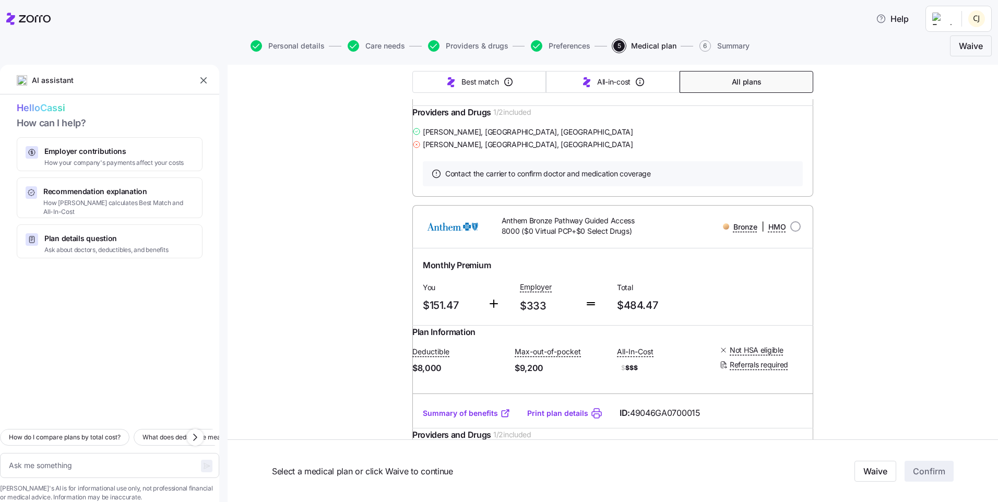
scroll to position [4488, 0]
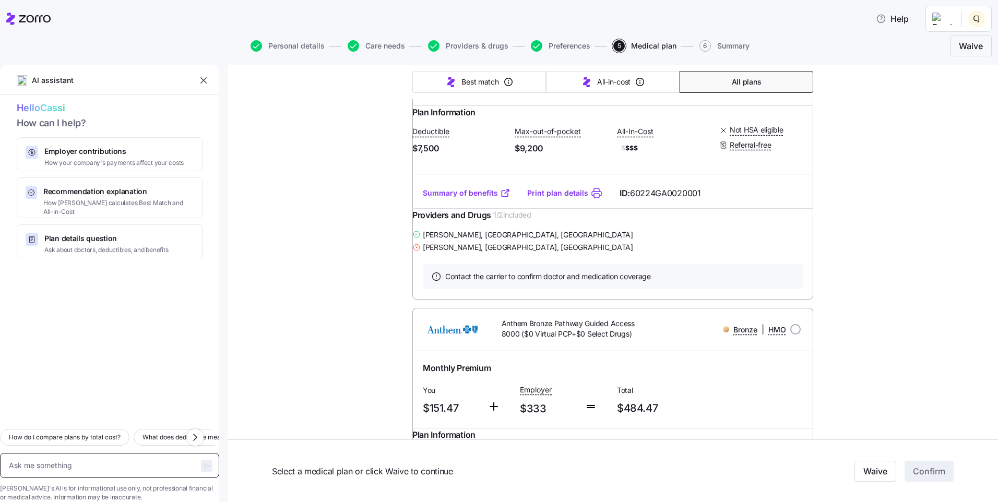
click at [141, 453] on textarea at bounding box center [109, 465] width 219 height 25
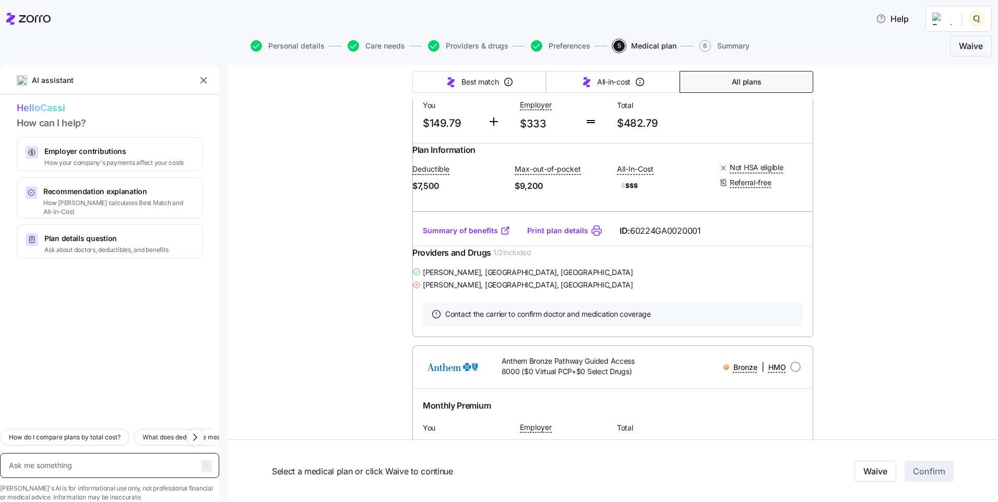
scroll to position [4436, 0]
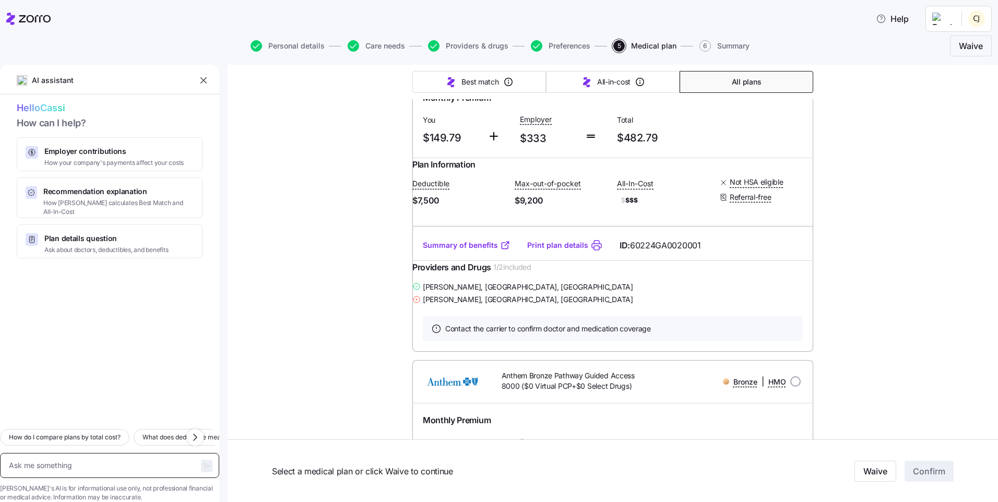
click at [122, 457] on textarea at bounding box center [109, 465] width 219 height 25
click at [122, 453] on textarea at bounding box center [109, 465] width 219 height 25
click at [117, 453] on textarea at bounding box center [109, 465] width 219 height 25
type textarea "x"
type textarea "D"
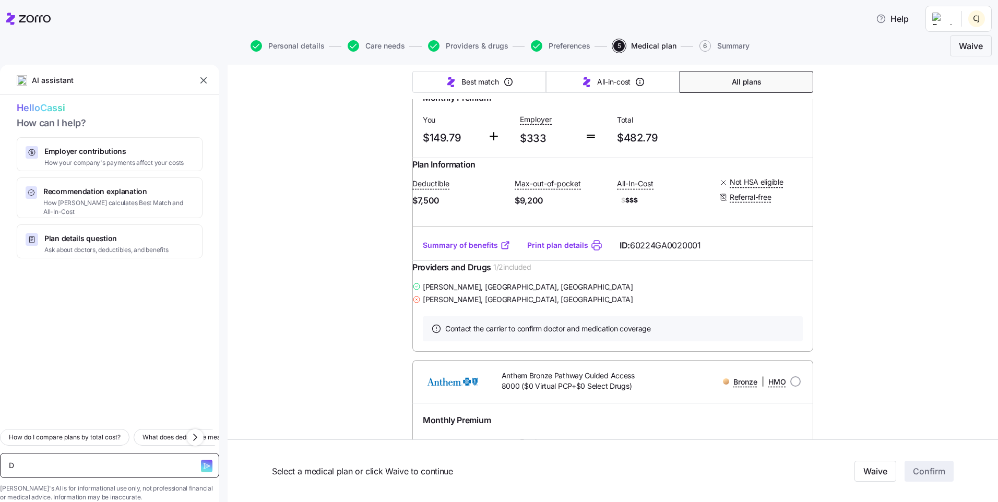
type textarea "x"
type textarea "Doe"
type textarea "x"
type textarea "Does"
type textarea "x"
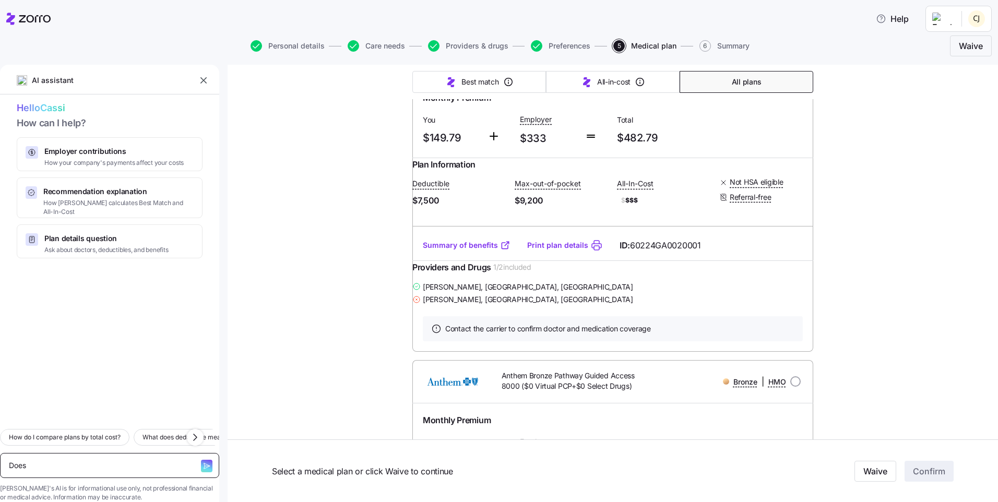
type textarea "Does"
type textarea "x"
type textarea "Does A"
type textarea "x"
type textarea "Does Ae"
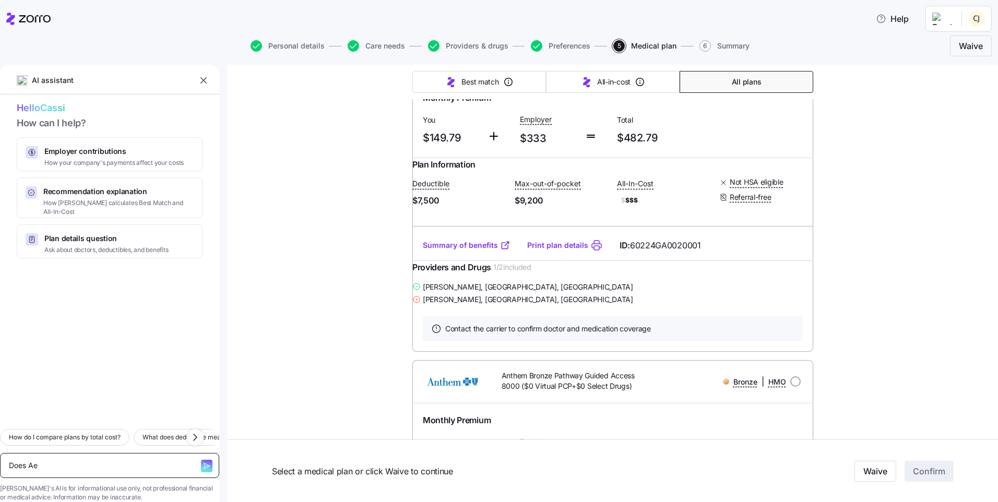
type textarea "x"
type textarea "Does Aet"
type textarea "x"
type textarea "Does Aetn"
type textarea "x"
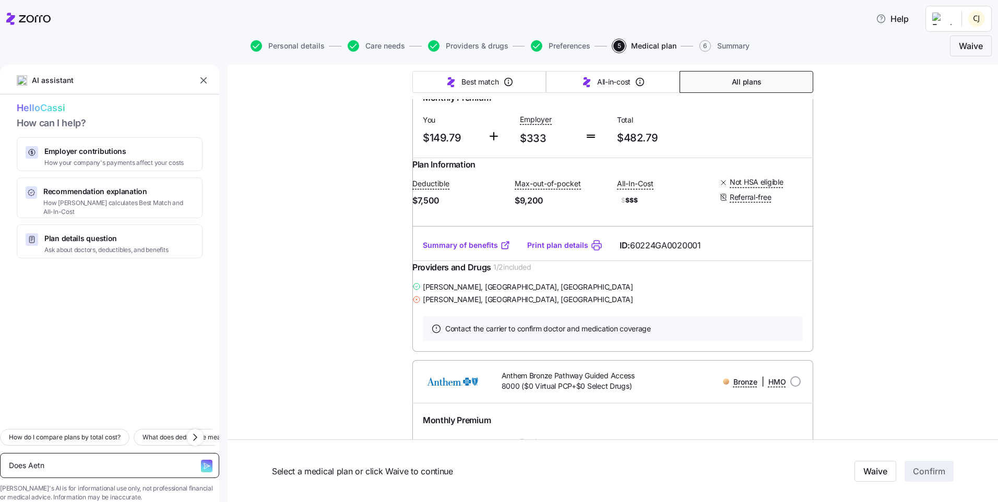
type textarea "Does Aetna"
type textarea "x"
type textarea "Does Aetna"
type textarea "x"
type textarea "Does Aetna"
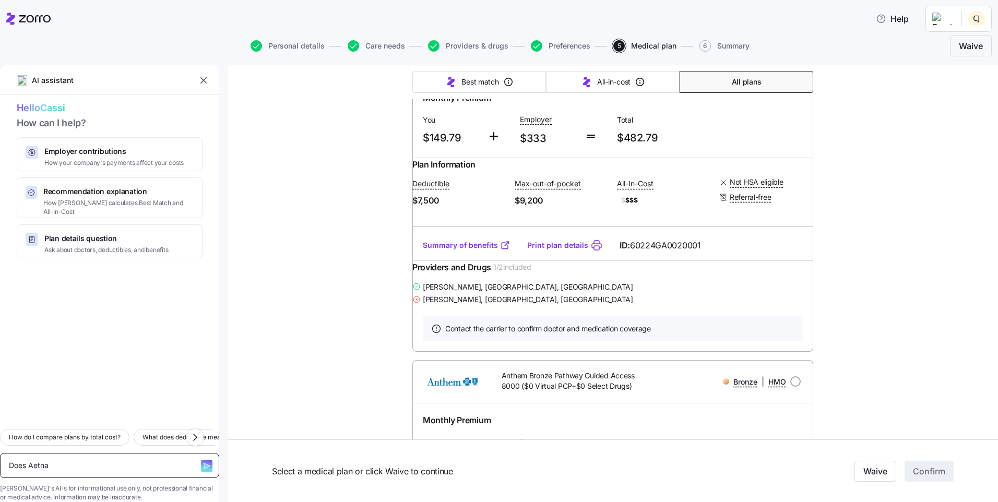
type textarea "x"
type textarea "Does Aetn"
type textarea "x"
type textarea "Does Aet"
type textarea "x"
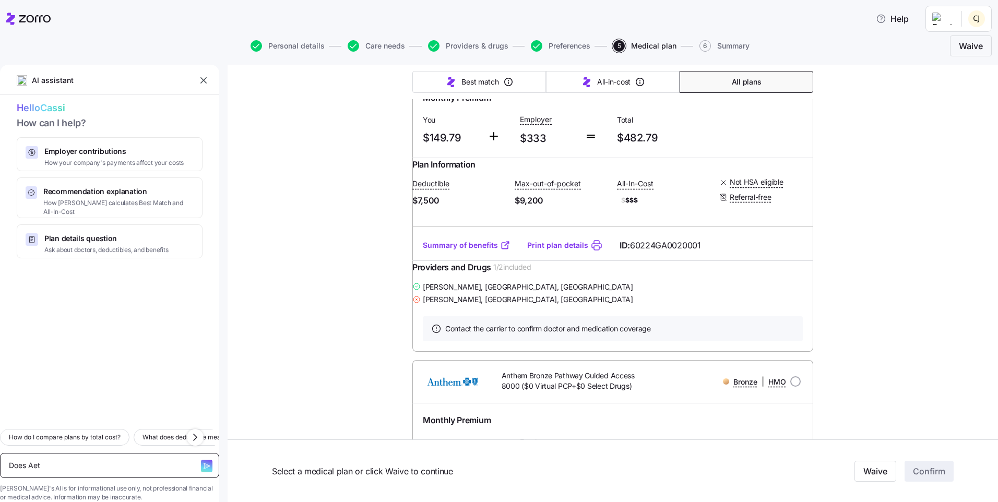
type textarea "Does Ae"
type textarea "x"
type textarea "Does A"
type textarea "x"
type textarea "Does"
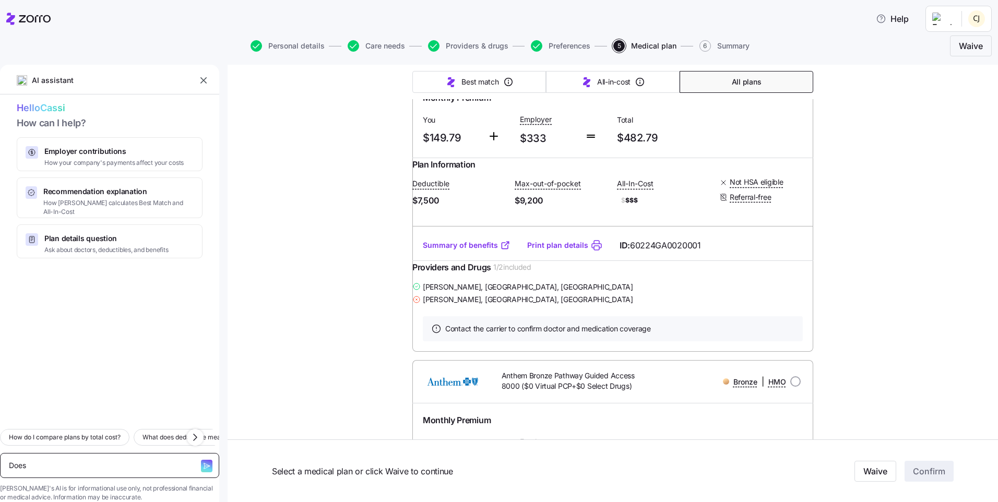
type textarea "x"
type textarea "Does"
type textarea "x"
type textarea "Doe"
type textarea "x"
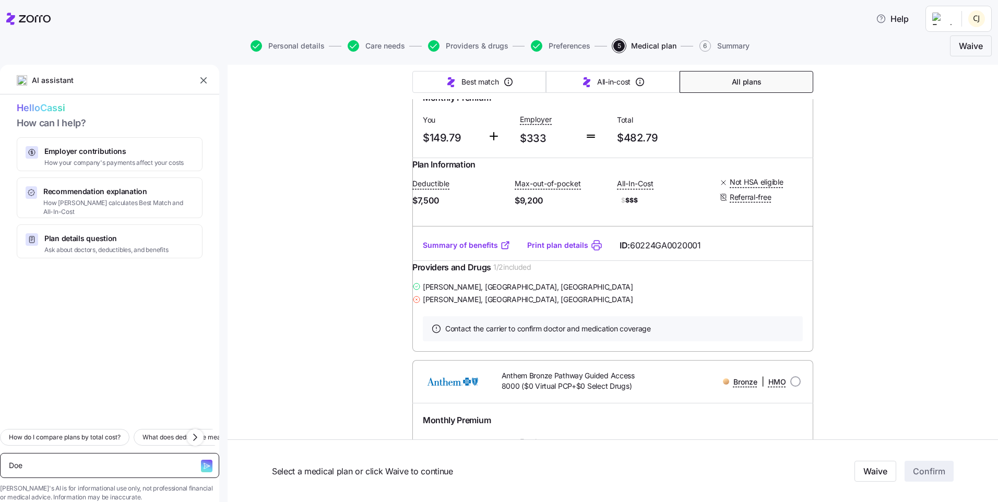
type textarea "Do"
type textarea "x"
type textarea "D"
type textarea "x"
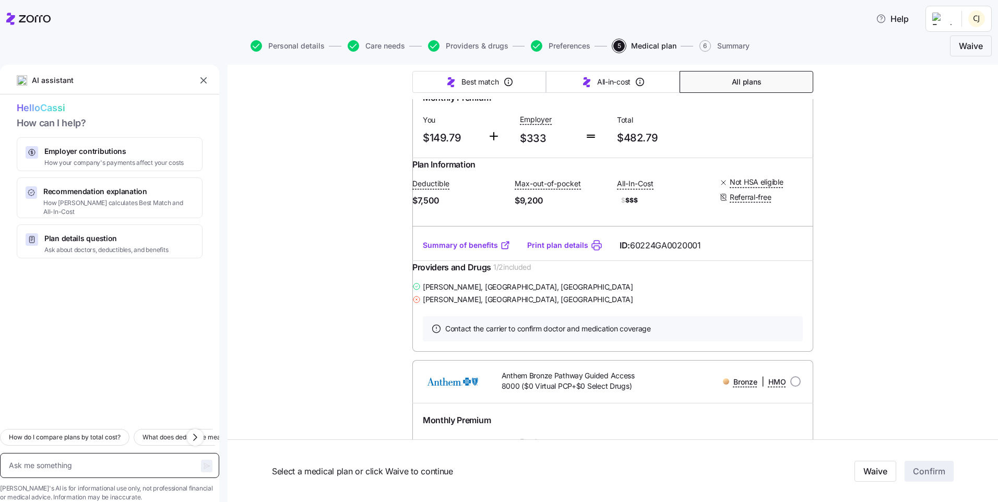
type textarea "I"
type textarea "x"
type textarea "Is"
type textarea "x"
type textarea "Is"
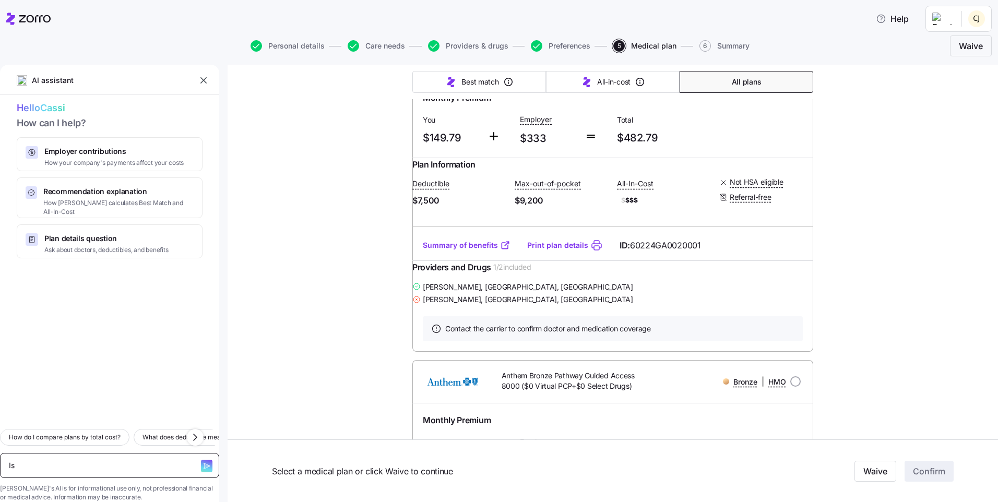
type textarea "x"
type textarea "Is A"
type textarea "x"
type textarea "Is Ae"
type textarea "x"
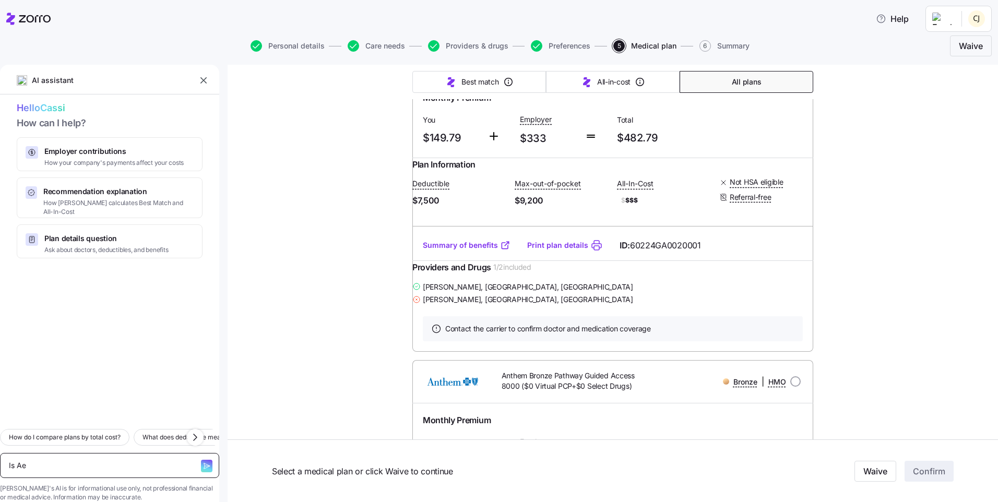
type textarea "Is Aet"
type textarea "x"
type textarea "Is Aetna"
type textarea "x"
type textarea "Is Aetna"
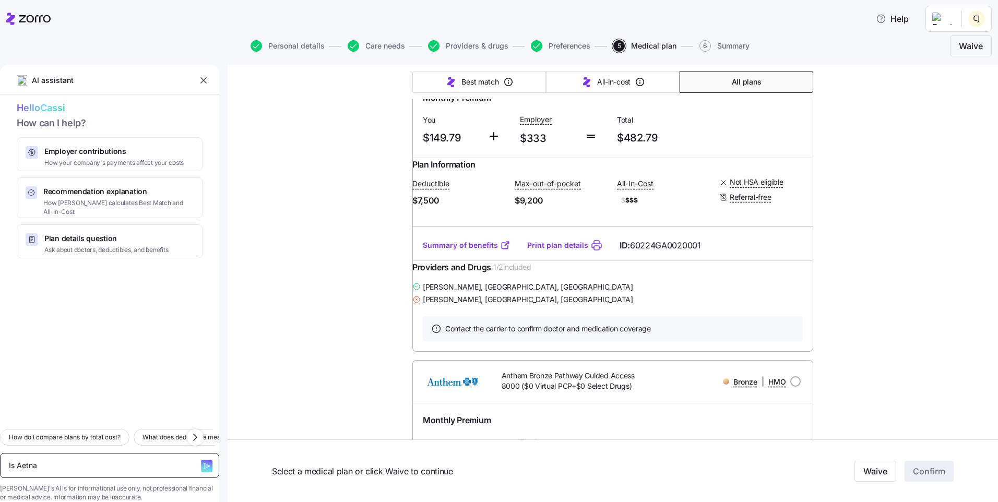
type textarea "x"
type textarea "Is Aetna i"
type textarea "x"
type textarea "Is Aetna in"
type textarea "x"
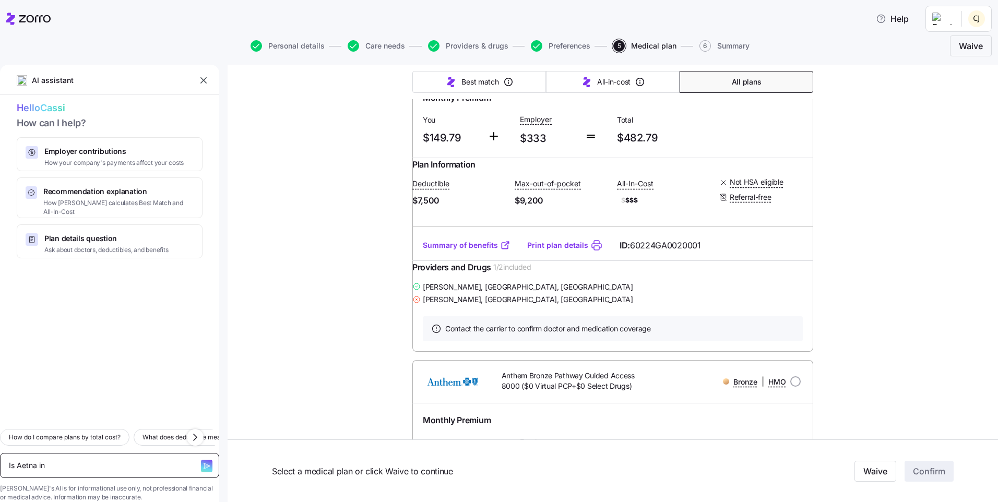
type textarea "Is Aetna in"
type textarea "x"
type textarea "Is Aetna in n"
type textarea "x"
type textarea "Is Aetna in ne"
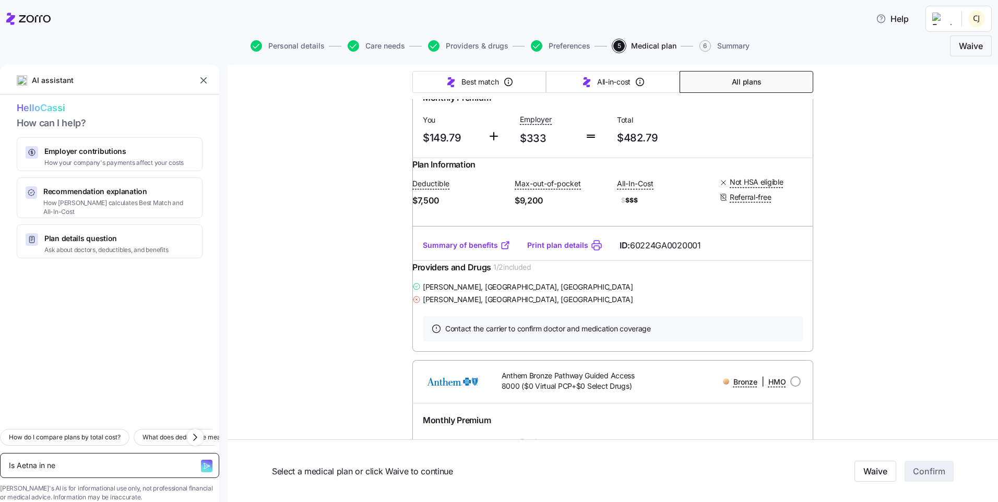
type textarea "x"
type textarea "Is Aetna in nes"
type textarea "x"
type textarea "Is Aetna in ne"
type textarea "x"
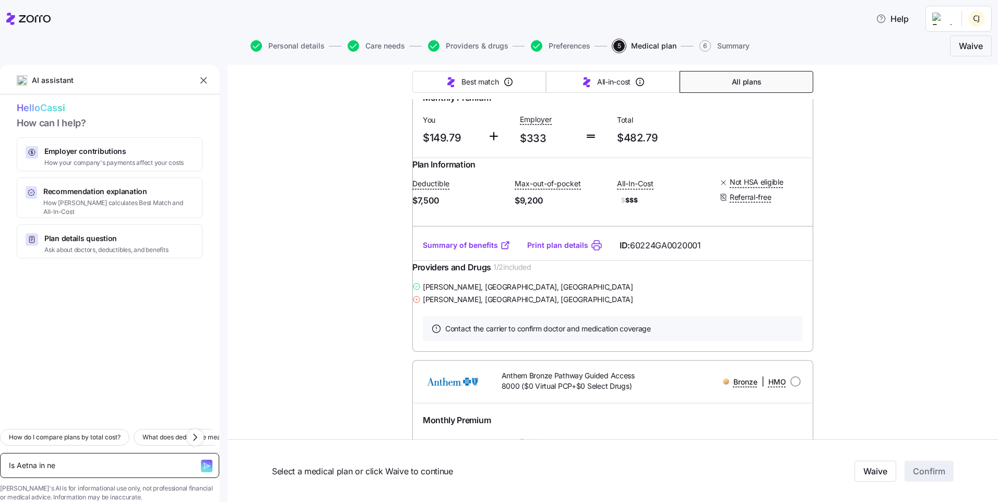
type textarea "Is Aetna in net"
type textarea "x"
type textarea "Is Aetna in netw"
type textarea "x"
type textarea "Is Aetna in networ"
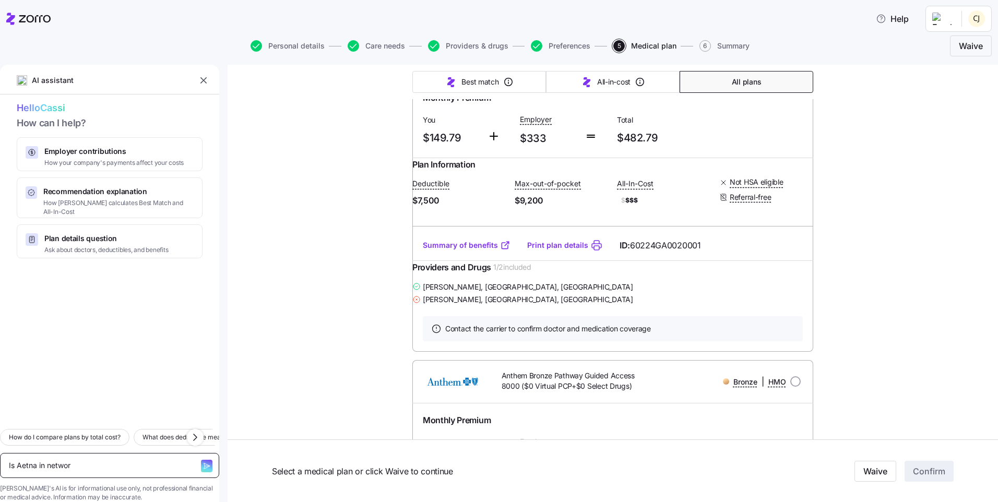
type textarea "x"
type textarea "Is Aetna in network"
type textarea "x"
type textarea "Is Aetna in network"
type textarea "x"
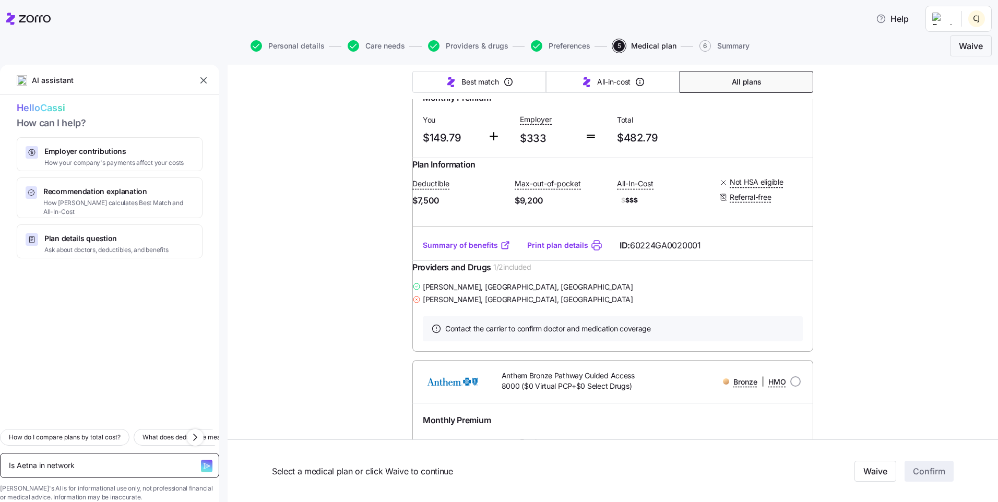
type textarea "Is Aetna in network w"
type textarea "x"
type textarea "Is Aetna in network wi"
type textarea "x"
type textarea "Is Aetna in network wit"
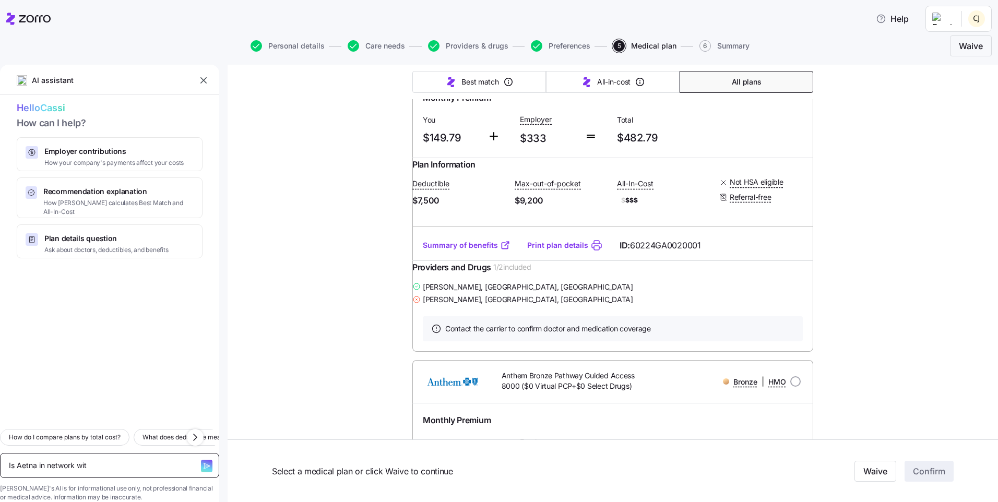
type textarea "x"
type textarea "Is Aetna in network with"
type textarea "x"
type textarea "Is Aetna in network with"
type textarea "x"
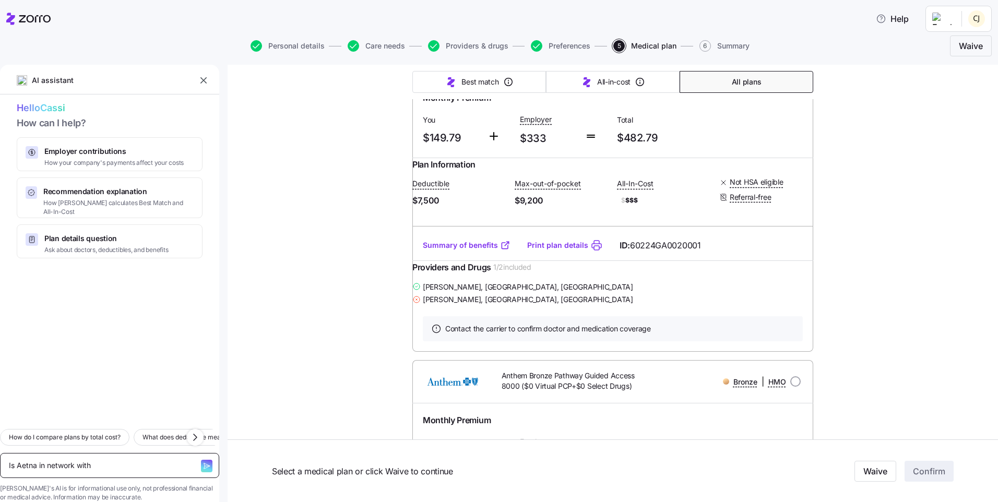
type textarea "Is Aetna in network with A"
type textarea "x"
type textarea "Is Aetna in network with Ay"
type textarea "x"
type textarea "Is Aetna in network with Ayl"
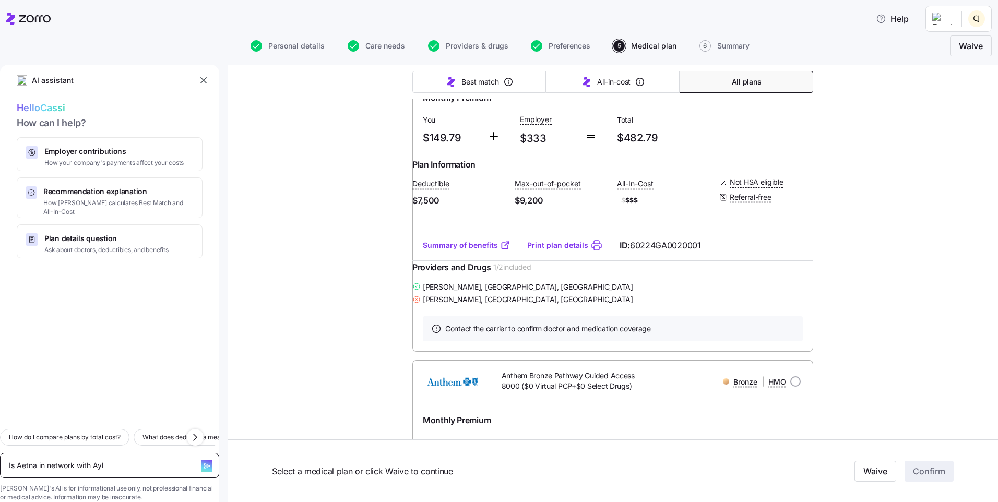
type textarea "x"
type textarea "Is Aetna in network with Aylo"
type textarea "x"
type textarea "Is Aetna in network with Aylo"
type textarea "x"
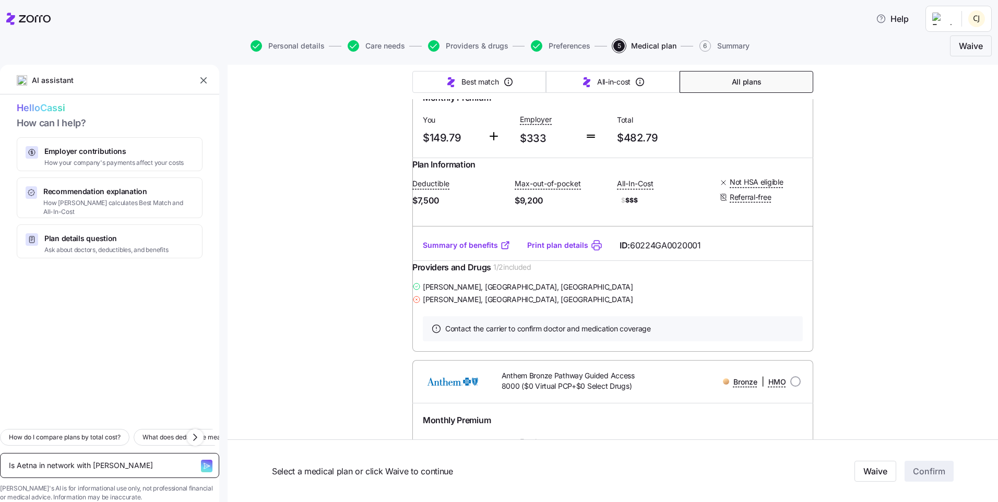
type textarea "Is Aetna in network with Aylo H"
type textarea "x"
type textarea "Is Aetna in network with Aylo He"
type textarea "x"
type textarea "Is Aetna in network with Aylo Hea"
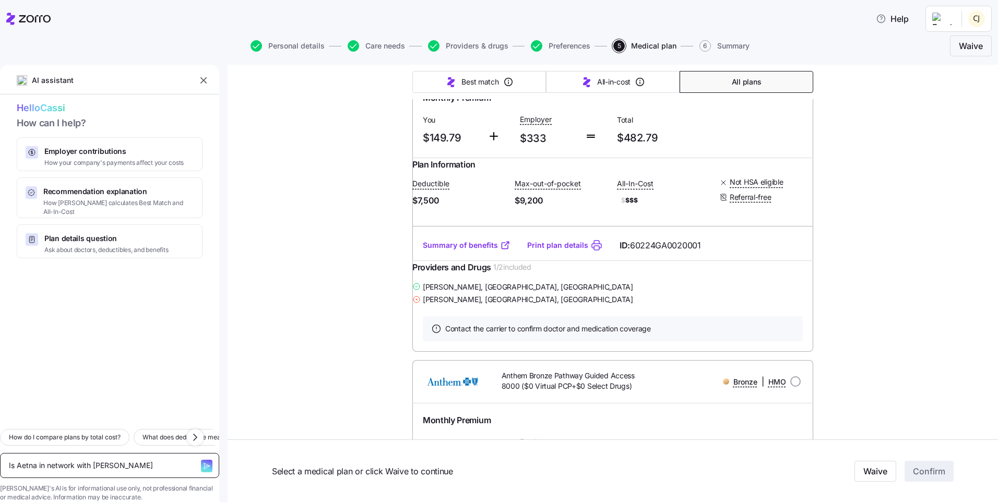
type textarea "x"
type textarea "Is Aetna in network with Aylo Heal"
type textarea "x"
type textarea "Is Aetna in network with Aylo Healt"
type textarea "x"
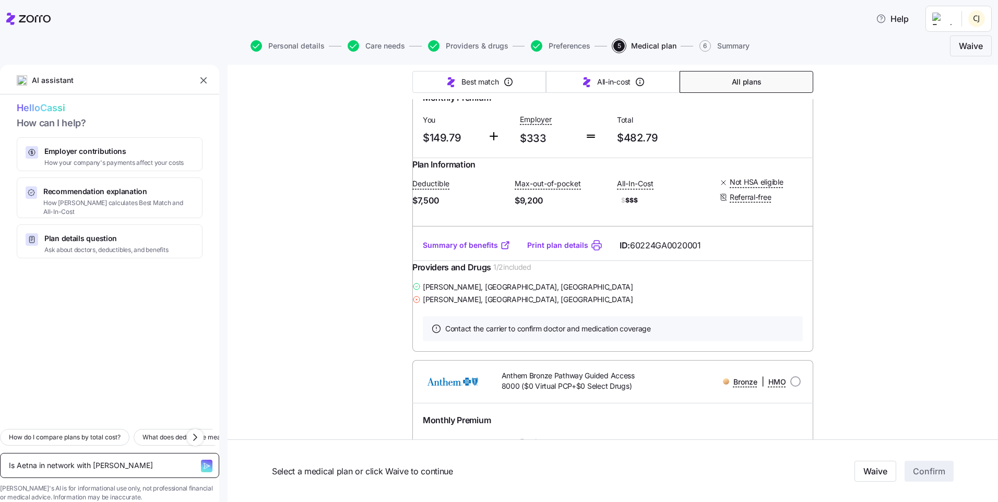
type textarea "Is Aetna in network with Aylo Health"
type textarea "x"
type textarea "Is Aetna in network with Aylo Health?"
type textarea "x"
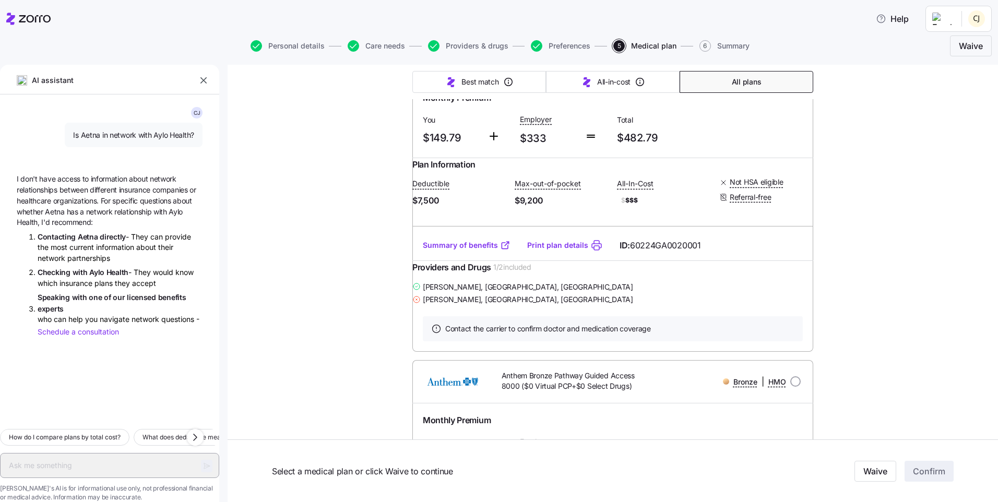
type textarea "x"
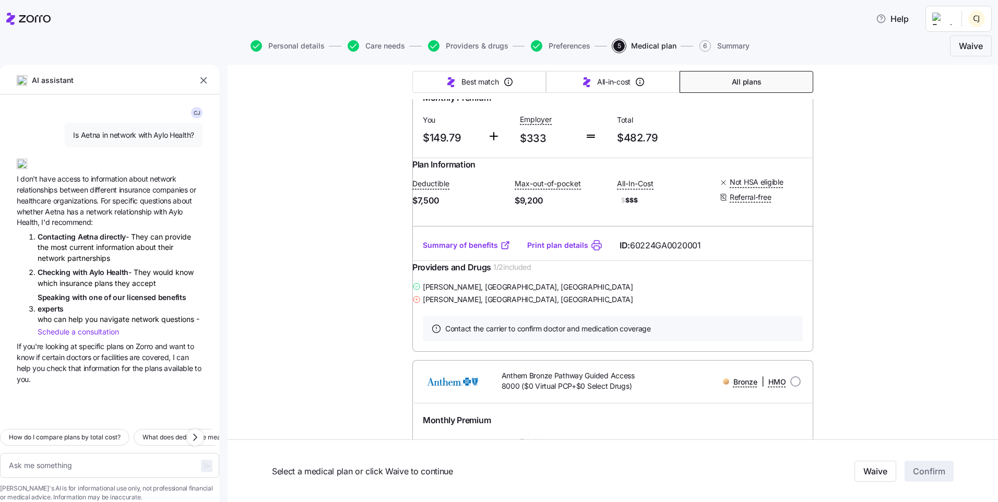
click at [98, 331] on span "consultation" at bounding box center [98, 331] width 41 height 9
